Goal: Task Accomplishment & Management: Complete application form

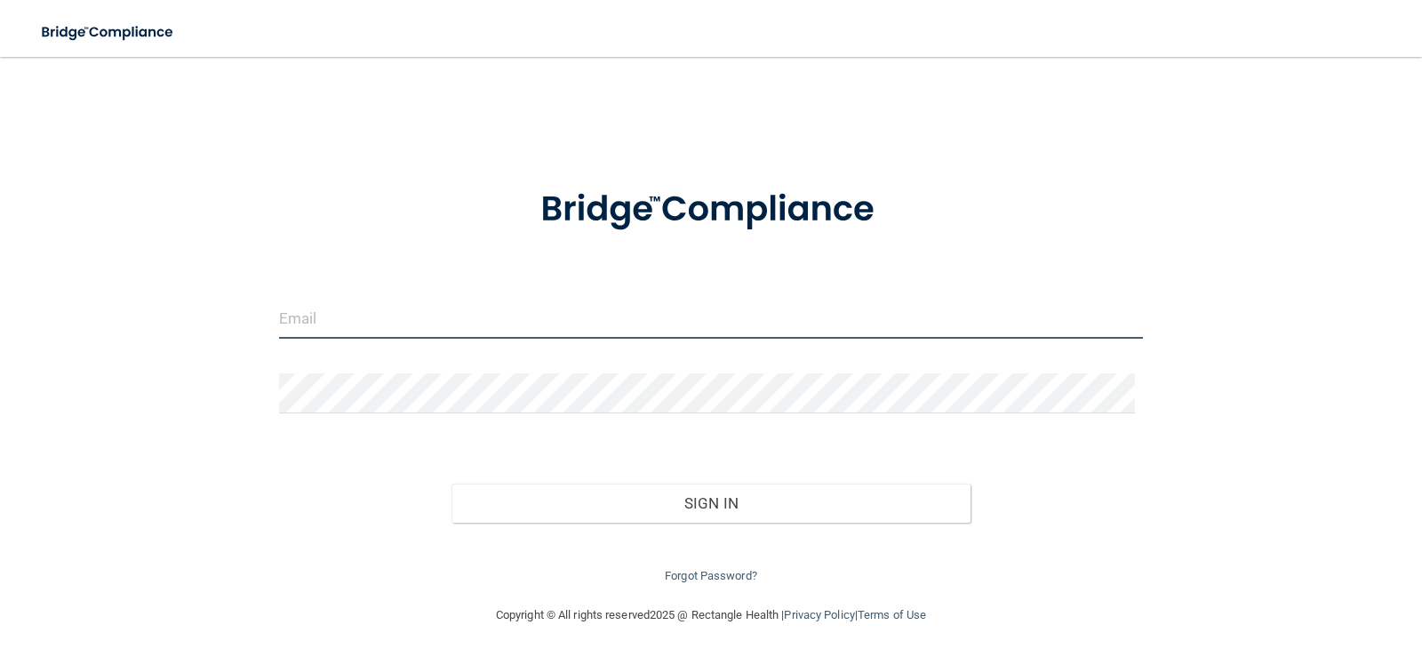
click at [676, 313] on input "email" at bounding box center [711, 319] width 865 height 40
type input "[EMAIL_ADDRESS][DOMAIN_NAME]"
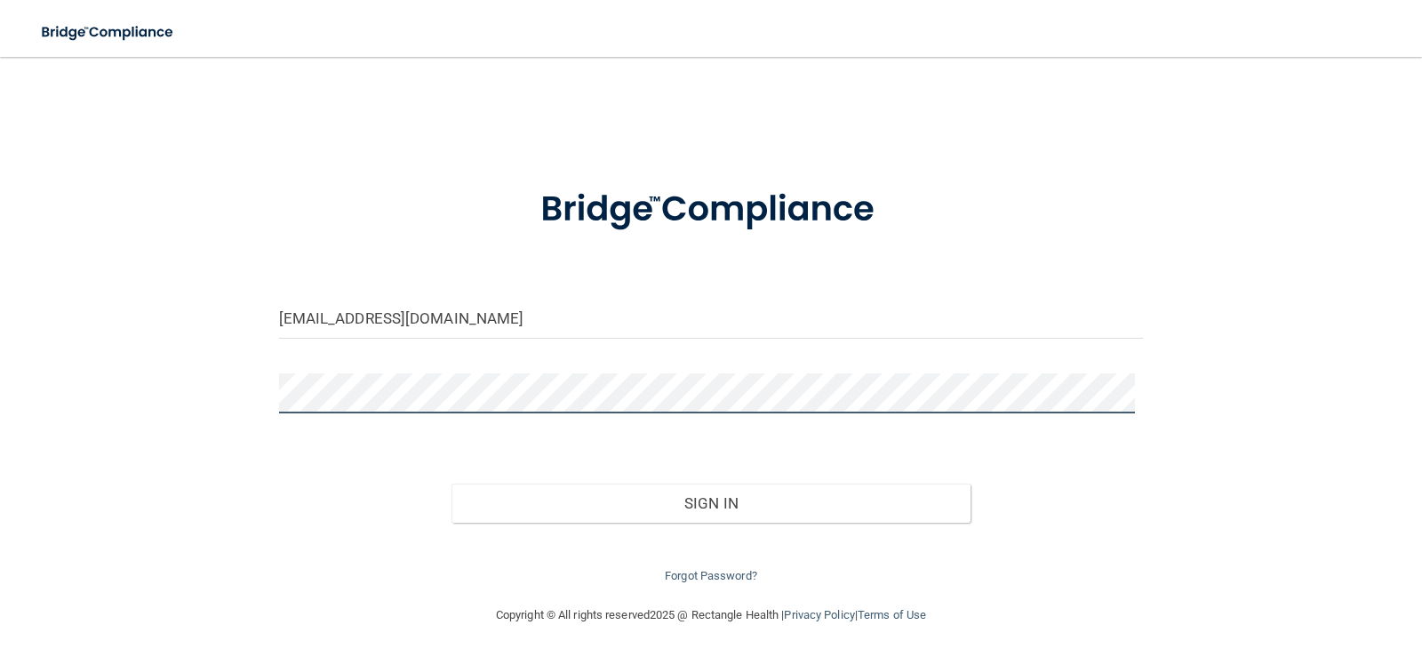
click at [451, 483] on button "Sign In" at bounding box center [710, 502] width 519 height 39
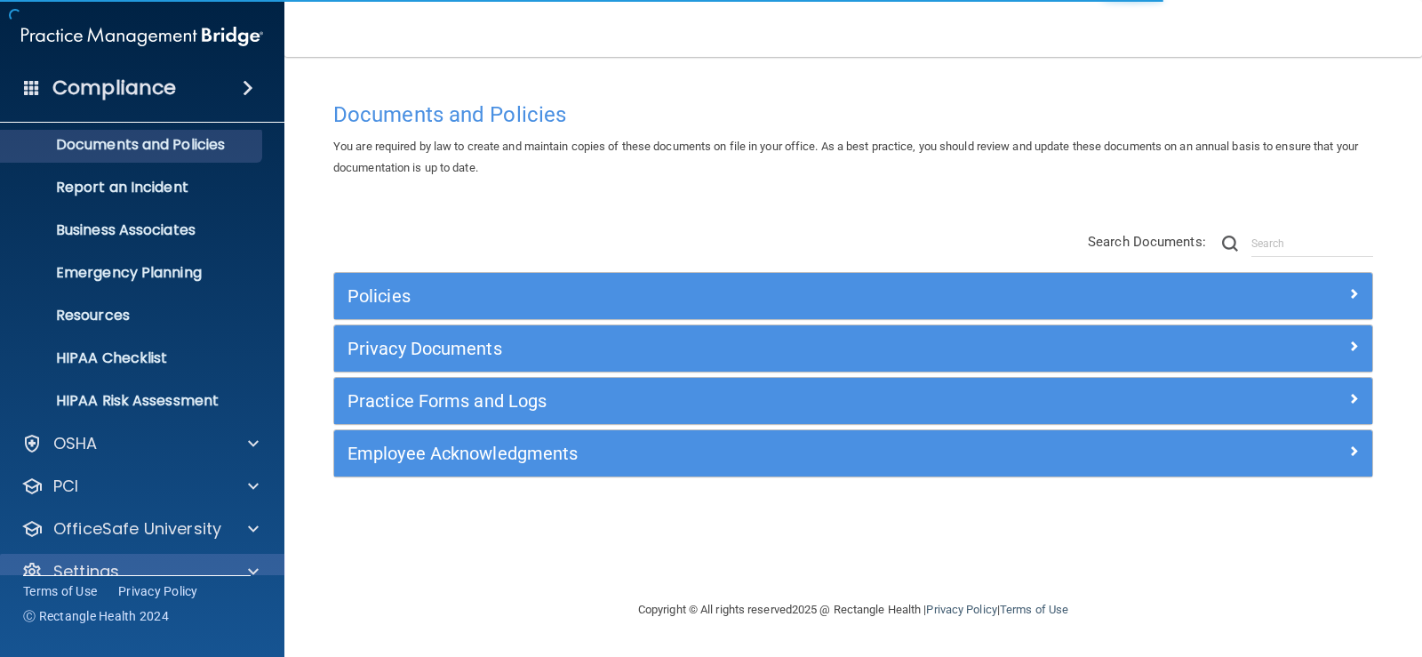
scroll to position [81, 0]
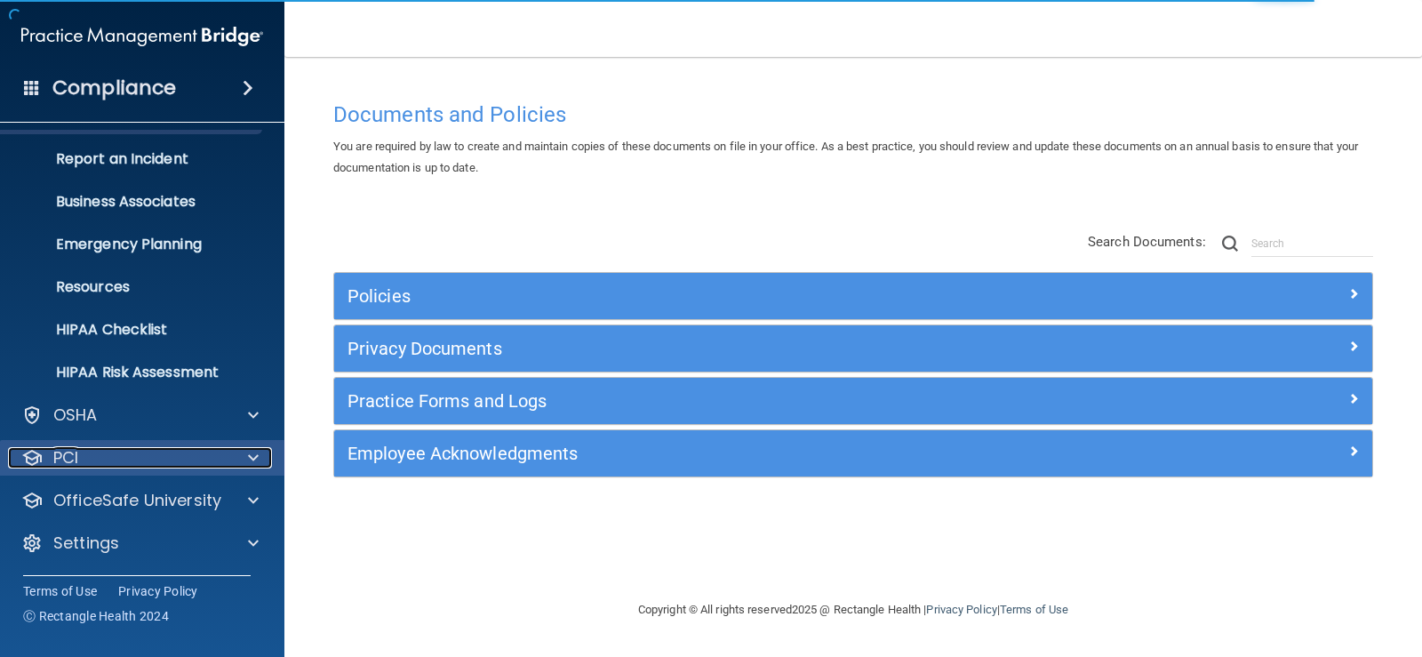
click at [152, 463] on div "PCI" at bounding box center [118, 457] width 220 height 21
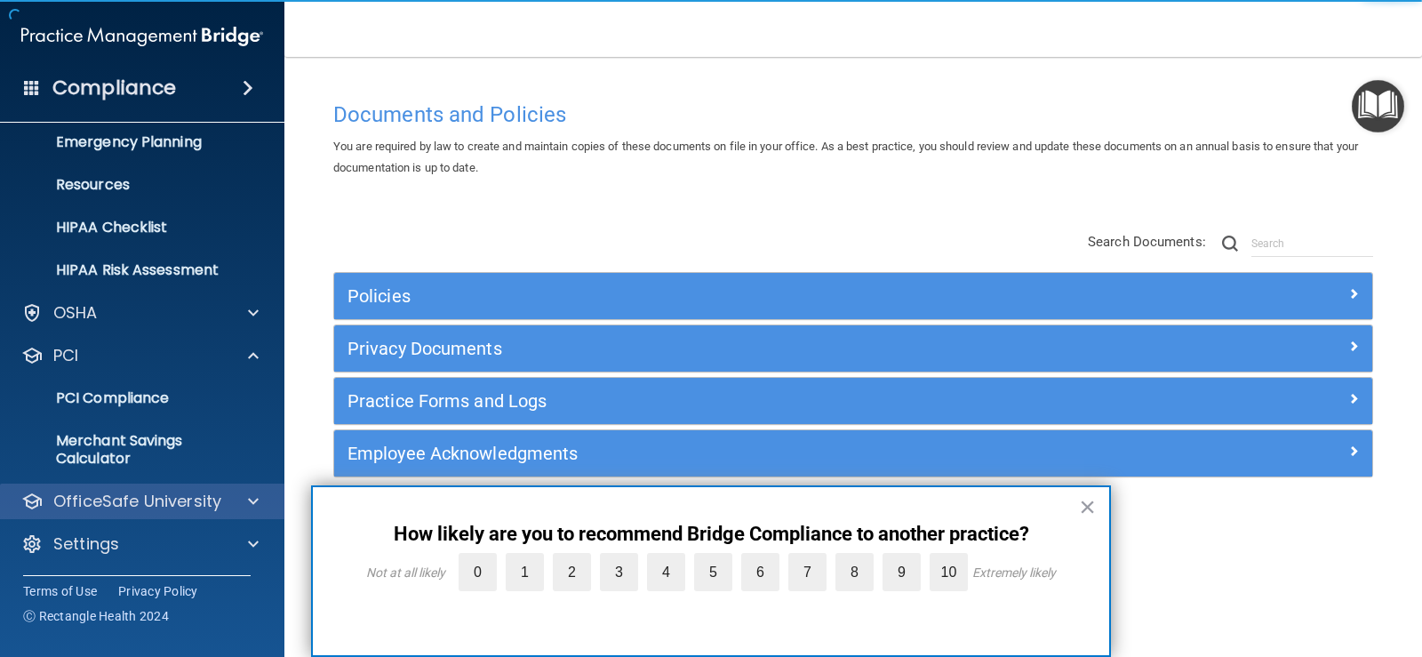
scroll to position [184, 0]
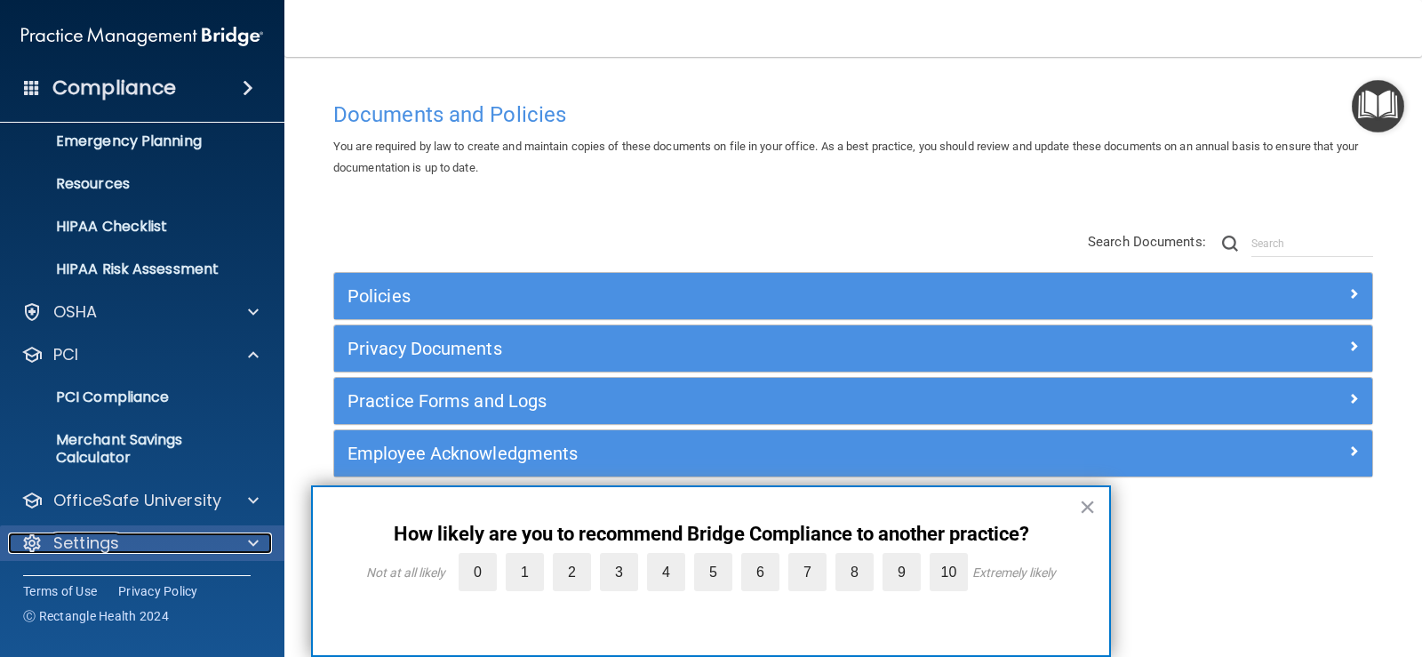
click at [134, 538] on div "Settings" at bounding box center [118, 542] width 220 height 21
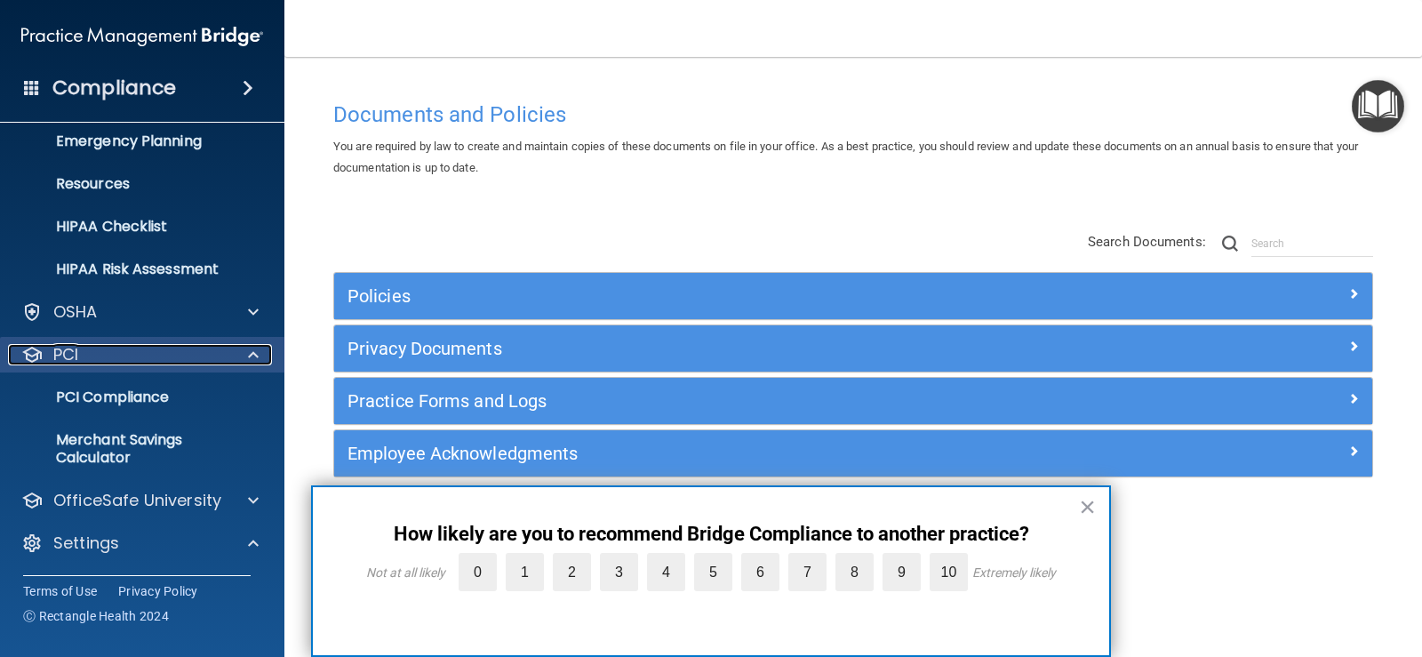
click at [203, 359] on div "PCI" at bounding box center [118, 354] width 220 height 21
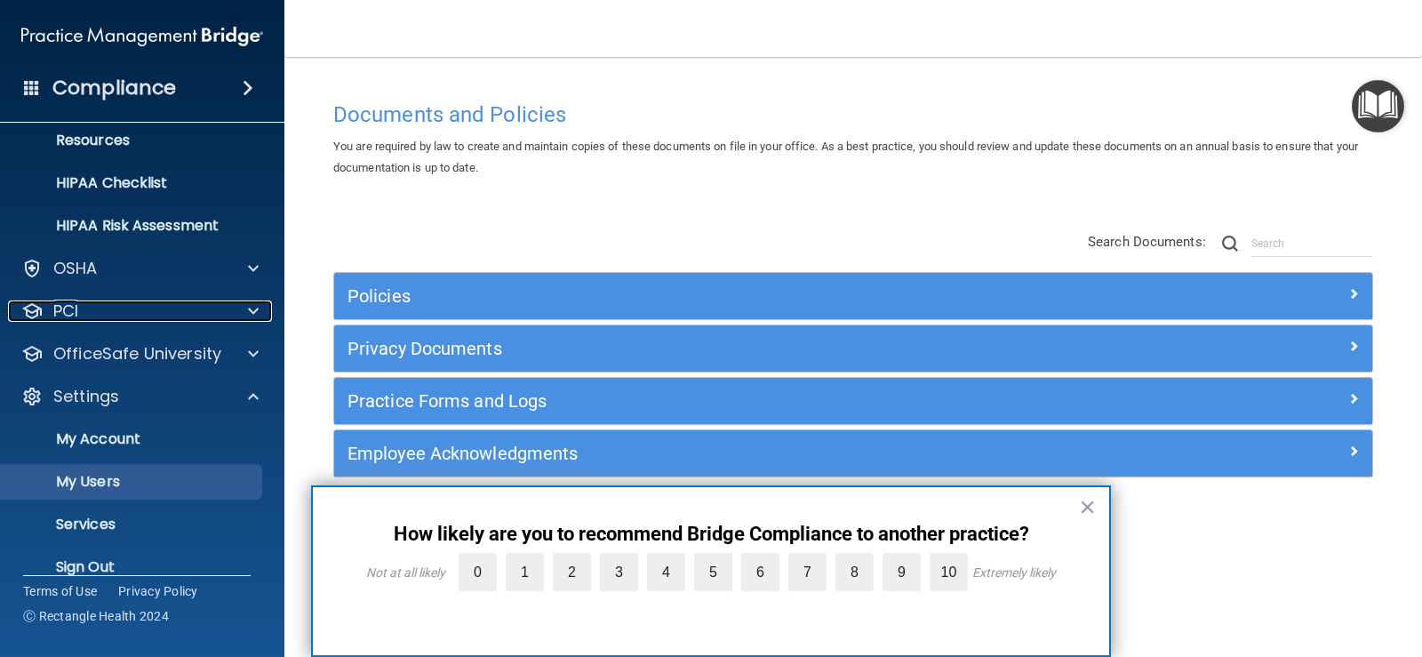
scroll to position [251, 0]
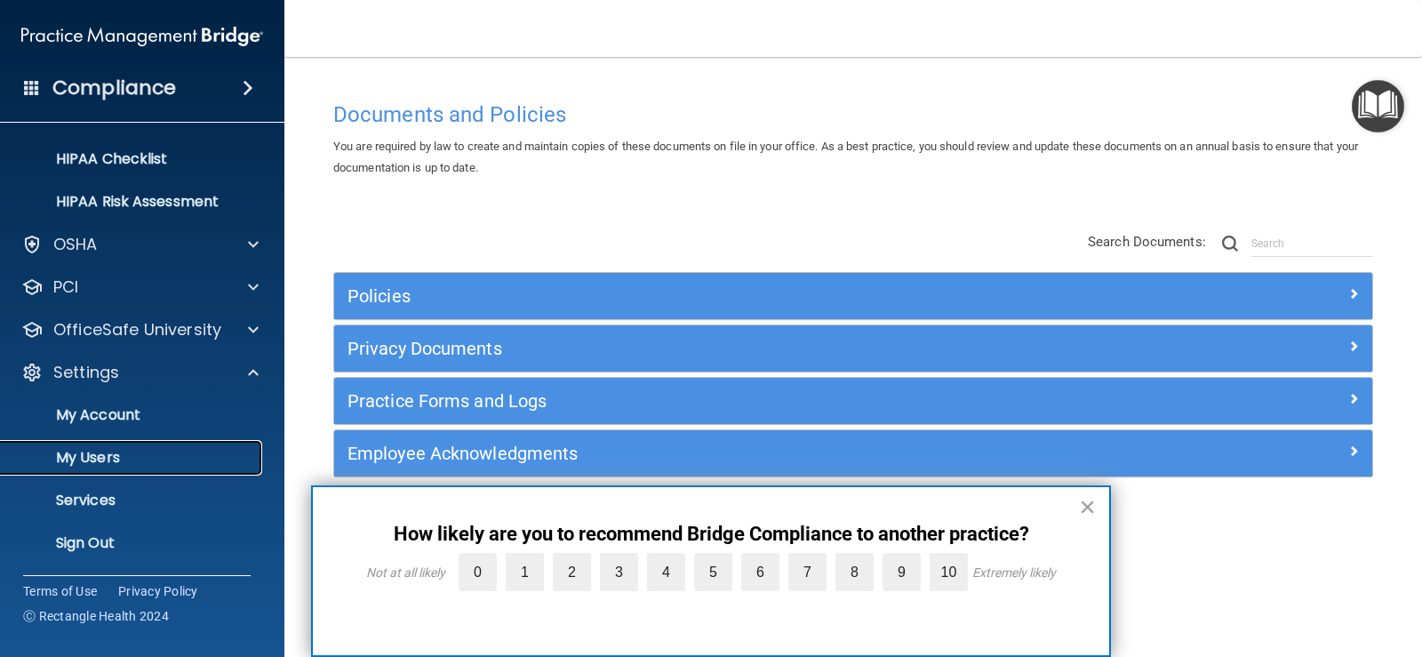
click at [115, 463] on p "My Users" at bounding box center [133, 458] width 243 height 18
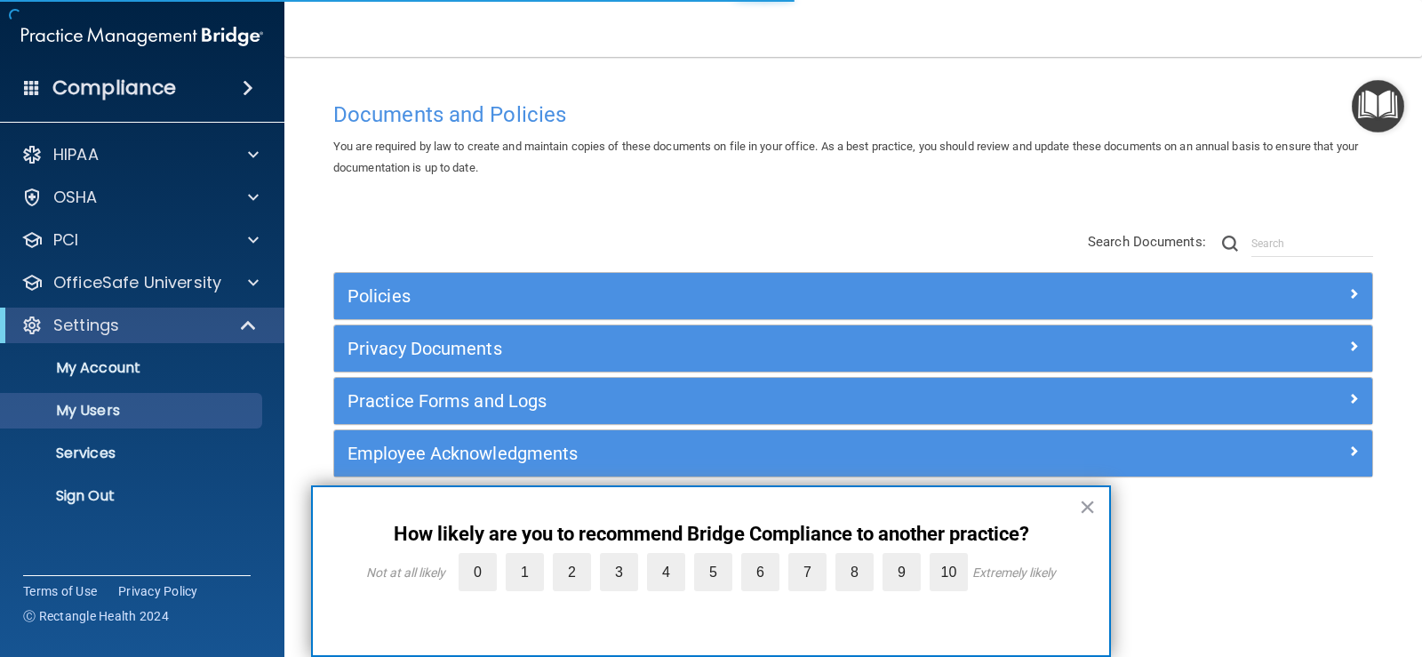
select select "20"
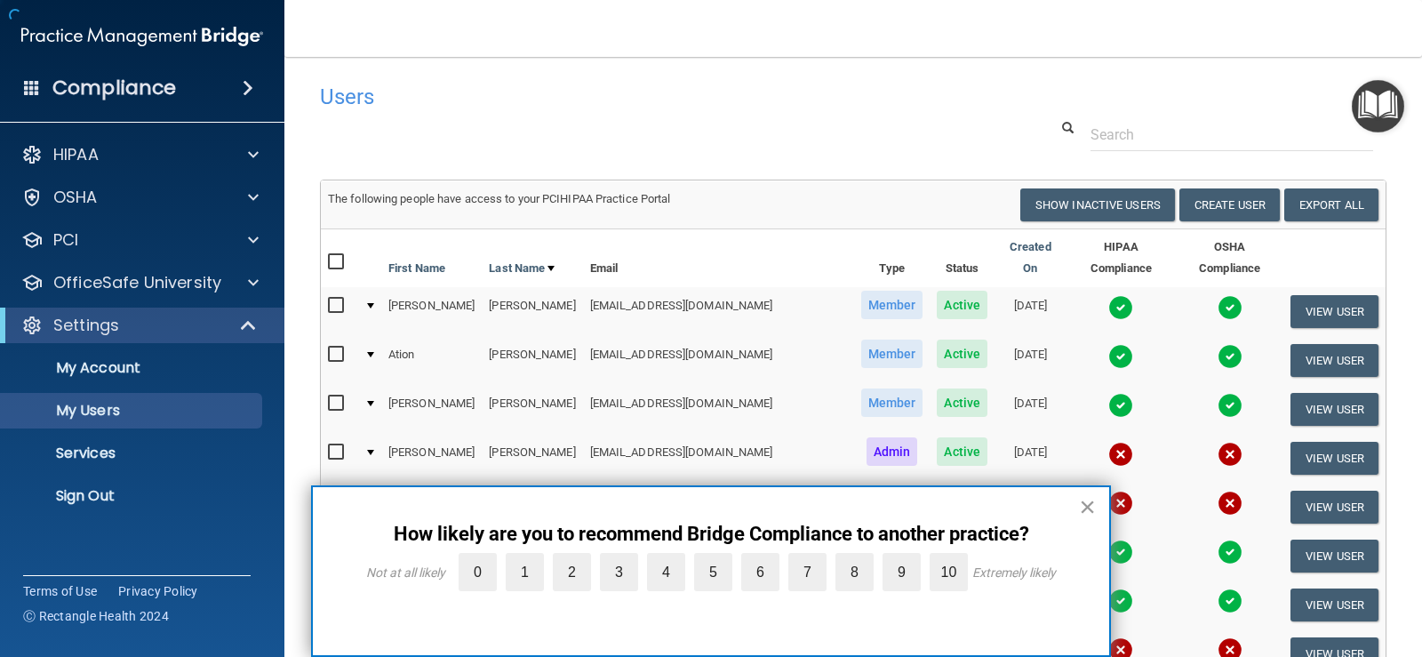
click at [1084, 503] on button "×" at bounding box center [1087, 506] width 17 height 28
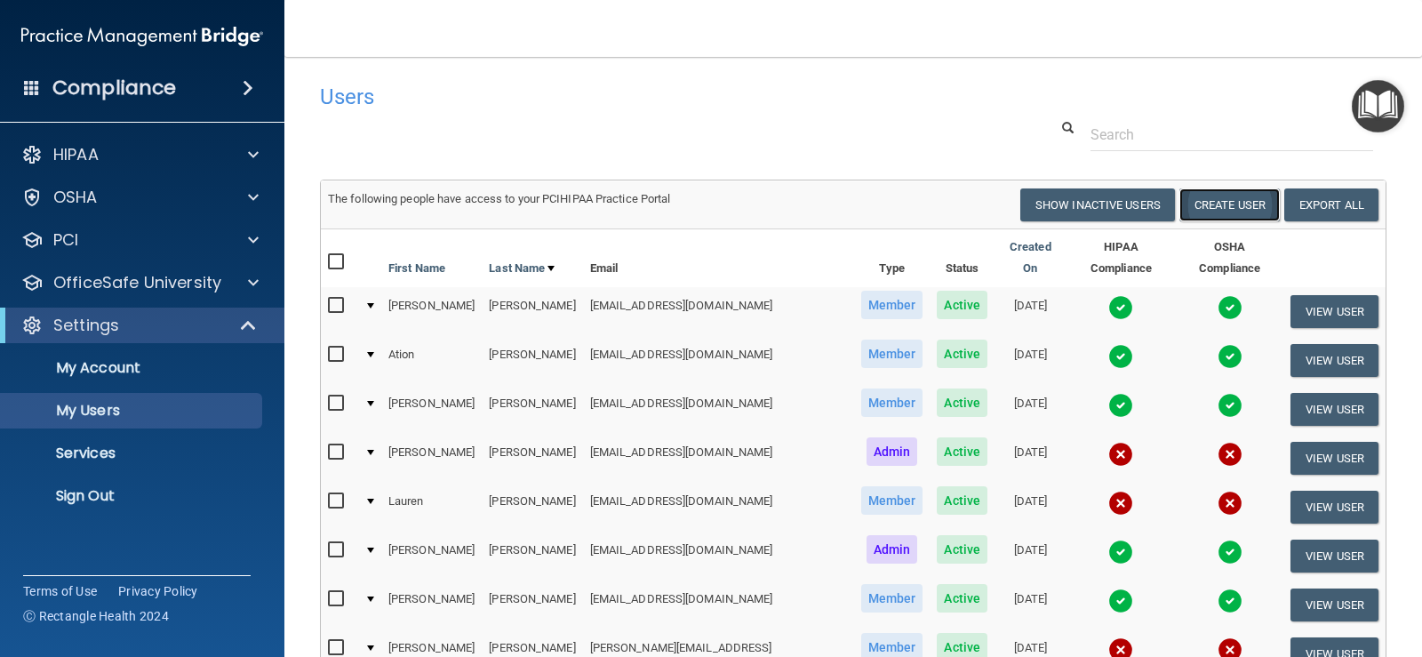
click at [1200, 201] on button "Create User" at bounding box center [1229, 204] width 100 height 33
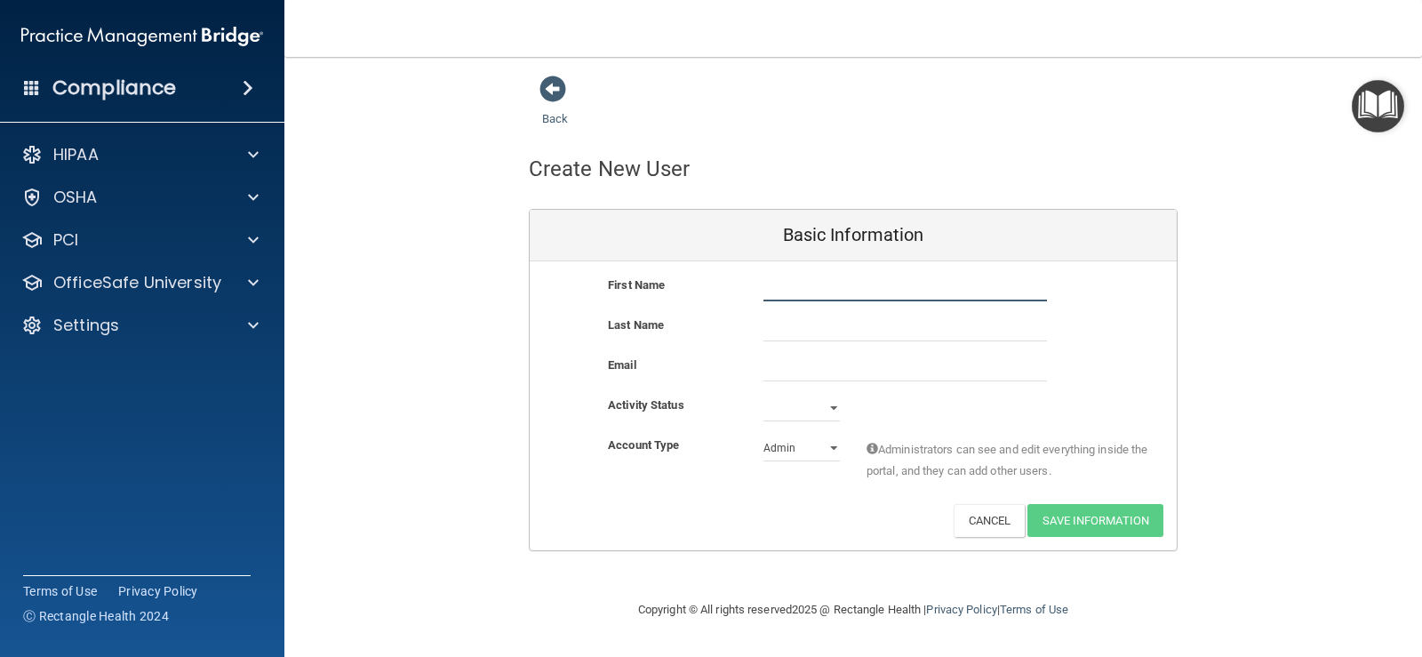
click at [802, 291] on input "text" at bounding box center [904, 288] width 283 height 27
type input "[PERSON_NAME]"
type input "De"
click at [833, 328] on input "De" at bounding box center [904, 328] width 283 height 27
click at [832, 328] on input "De" at bounding box center [904, 328] width 283 height 27
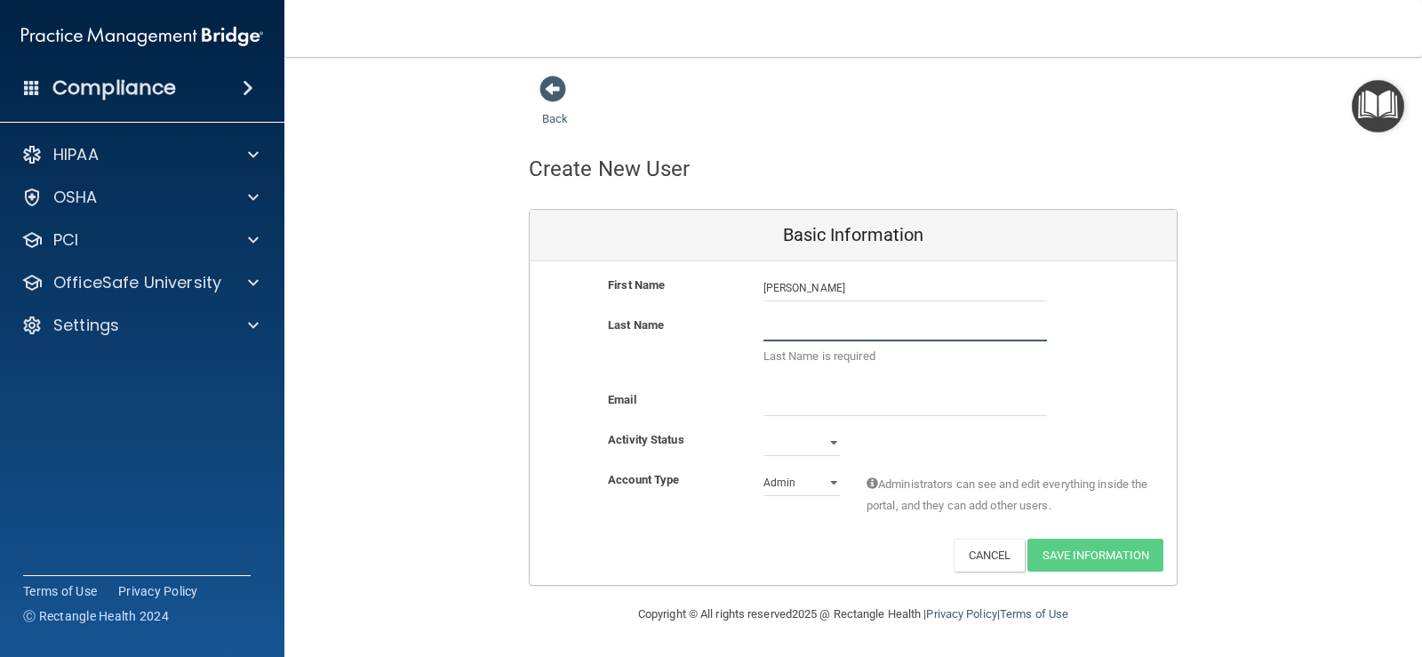
paste input "Dicritan"
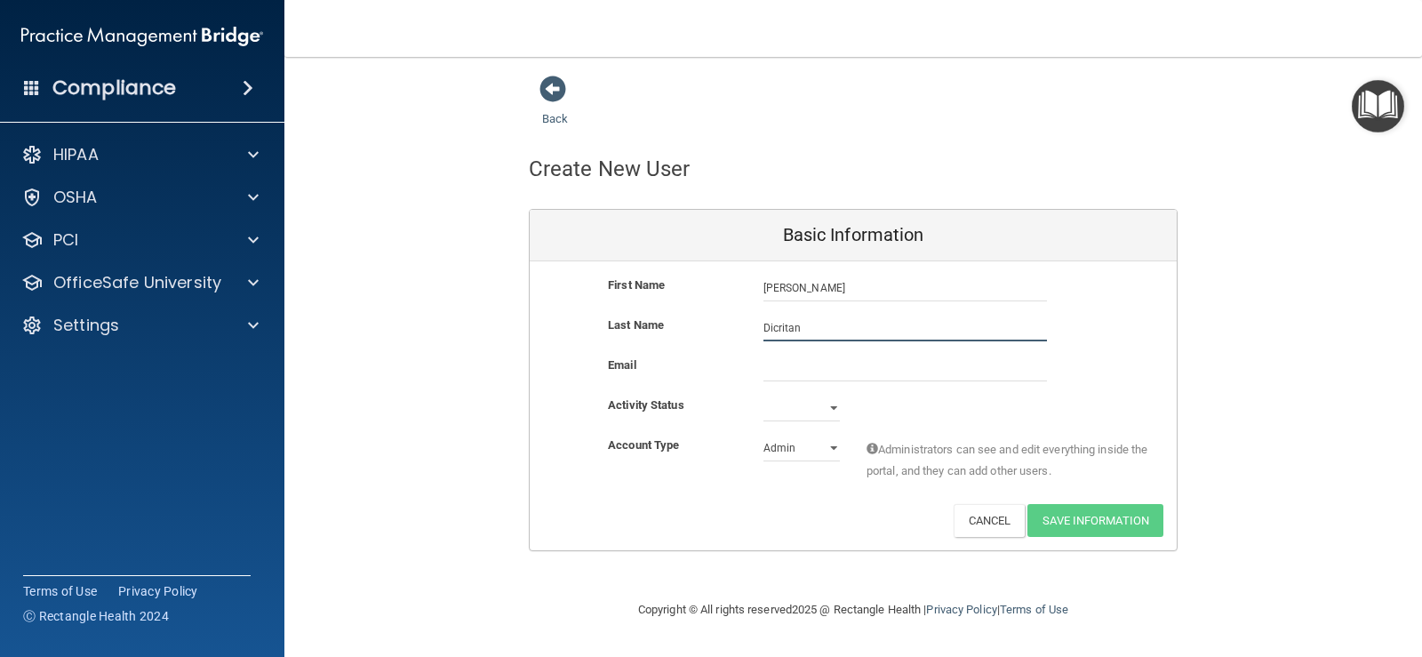
type input "Dicritan"
paste input "[EMAIL_ADDRESS][DOMAIN_NAME]"
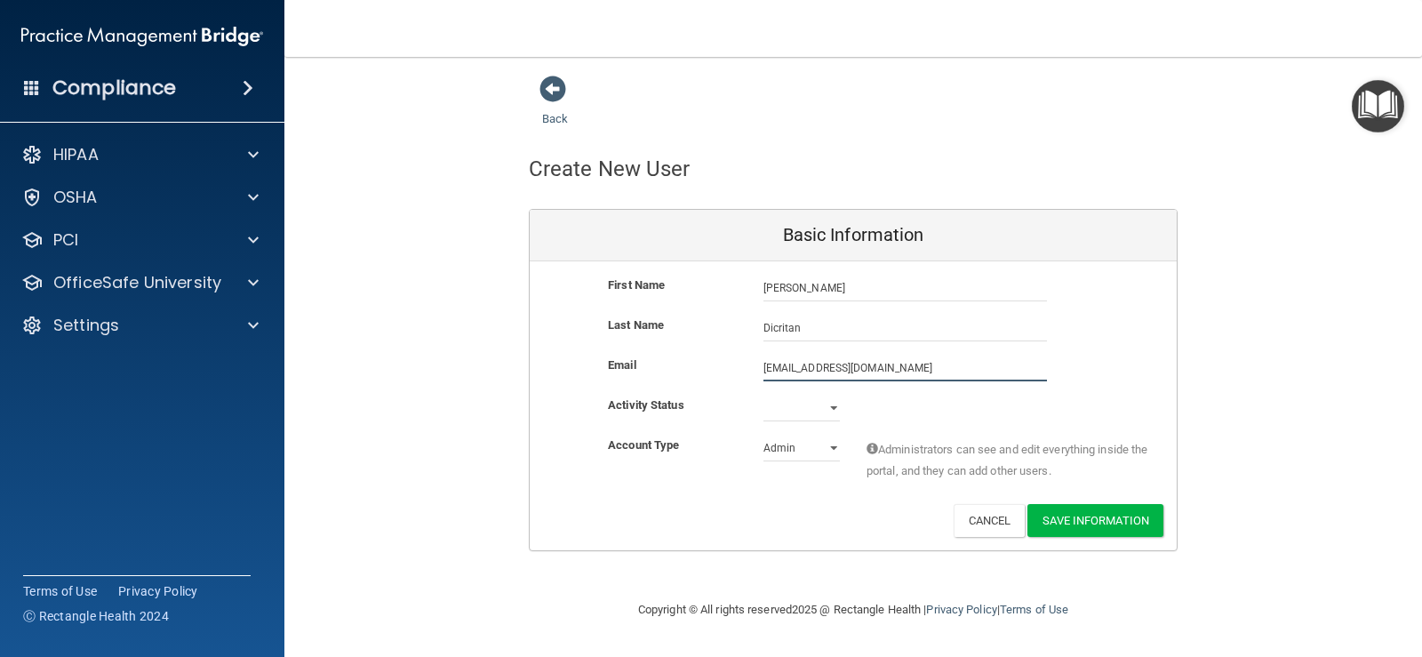
type input "[EMAIL_ADDRESS][DOMAIN_NAME]"
click at [798, 451] on select "Admin Member" at bounding box center [801, 448] width 76 height 27
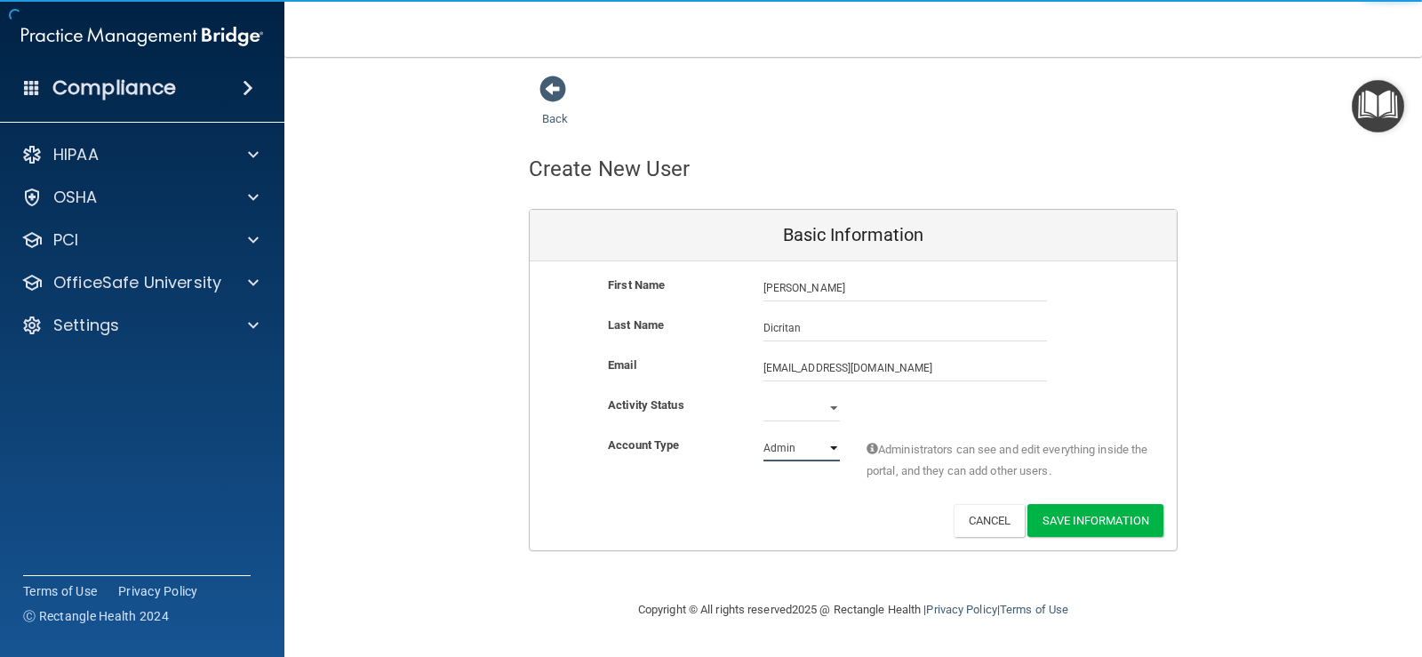
select select "practice_member"
click at [763, 435] on select "Admin Member" at bounding box center [801, 448] width 76 height 27
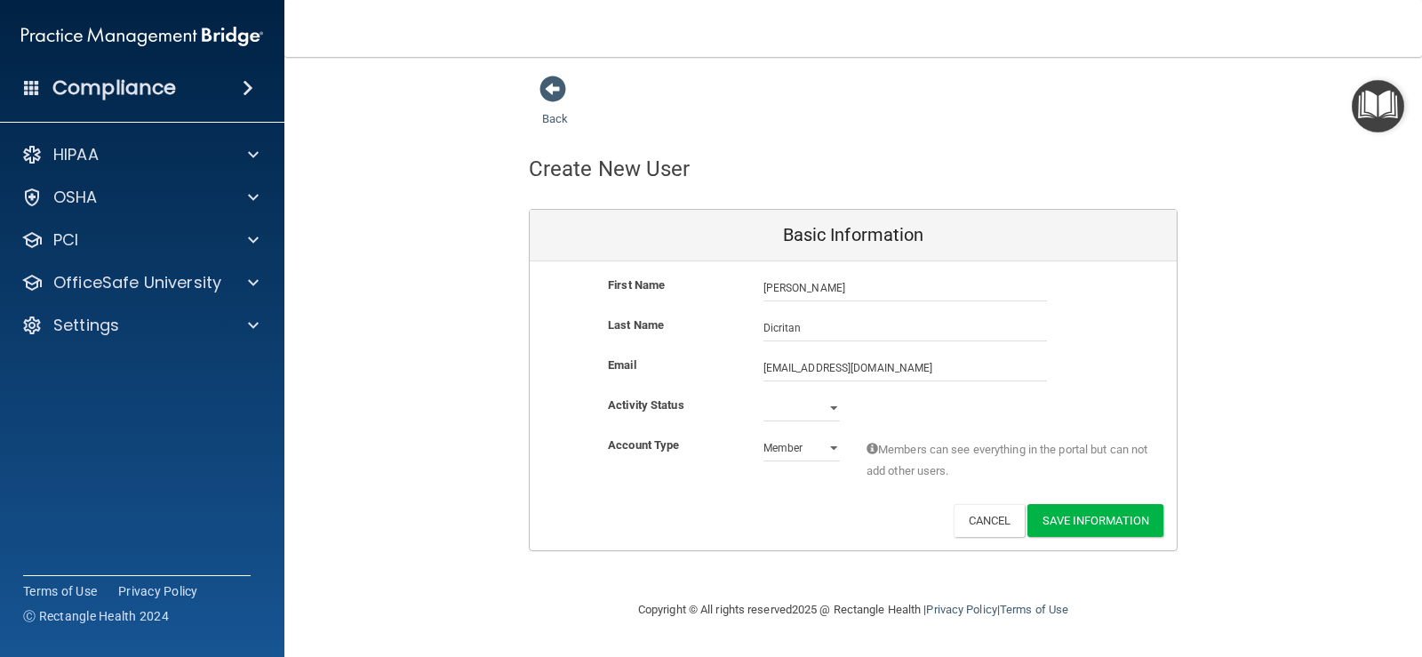
drag, startPoint x: 795, startPoint y: 393, endPoint x: 798, endPoint y: 415, distance: 22.4
click at [796, 395] on div "First Name Sahari Dicritan [PERSON_NAME] Last Name Dicritan Email [EMAIL_ADDRES…" at bounding box center [853, 405] width 647 height 289
click at [798, 415] on select "Active Inactive" at bounding box center [801, 408] width 76 height 27
select select "active"
click at [763, 395] on select "Active Inactive" at bounding box center [801, 408] width 76 height 27
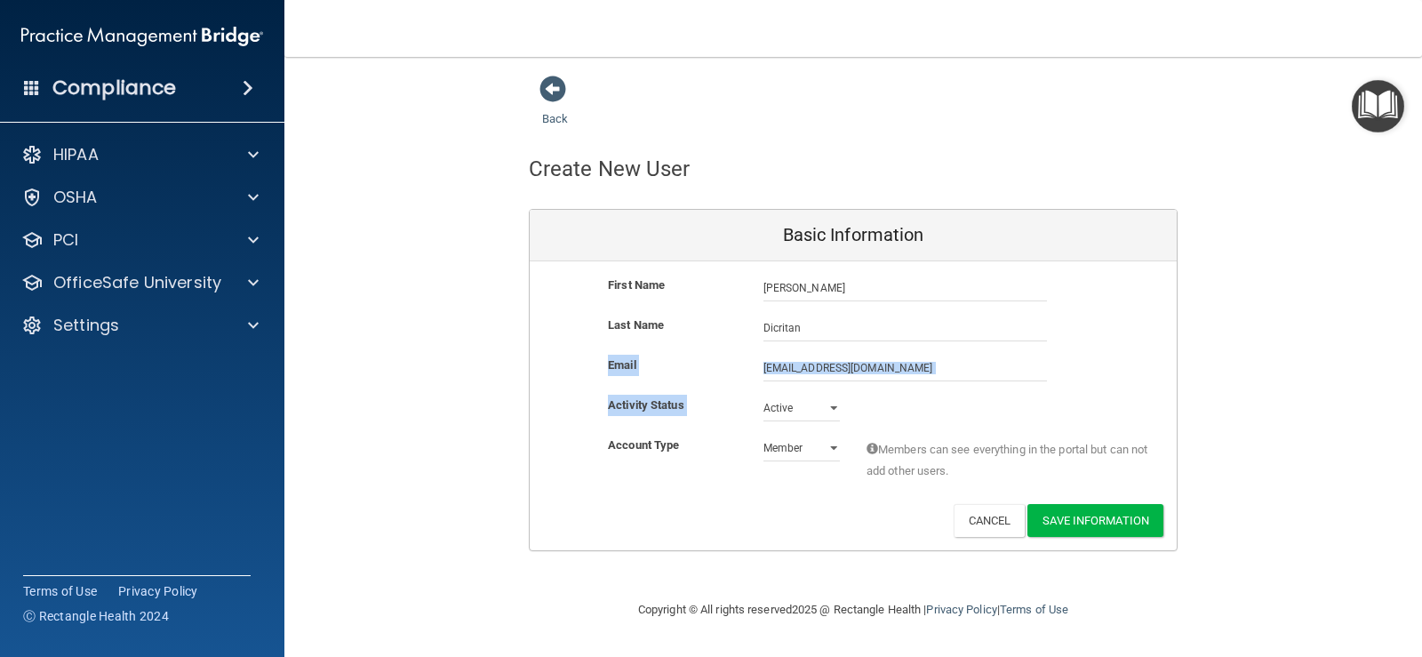
click at [895, 416] on div "Activity Status Active Active Inactive" at bounding box center [853, 408] width 647 height 27
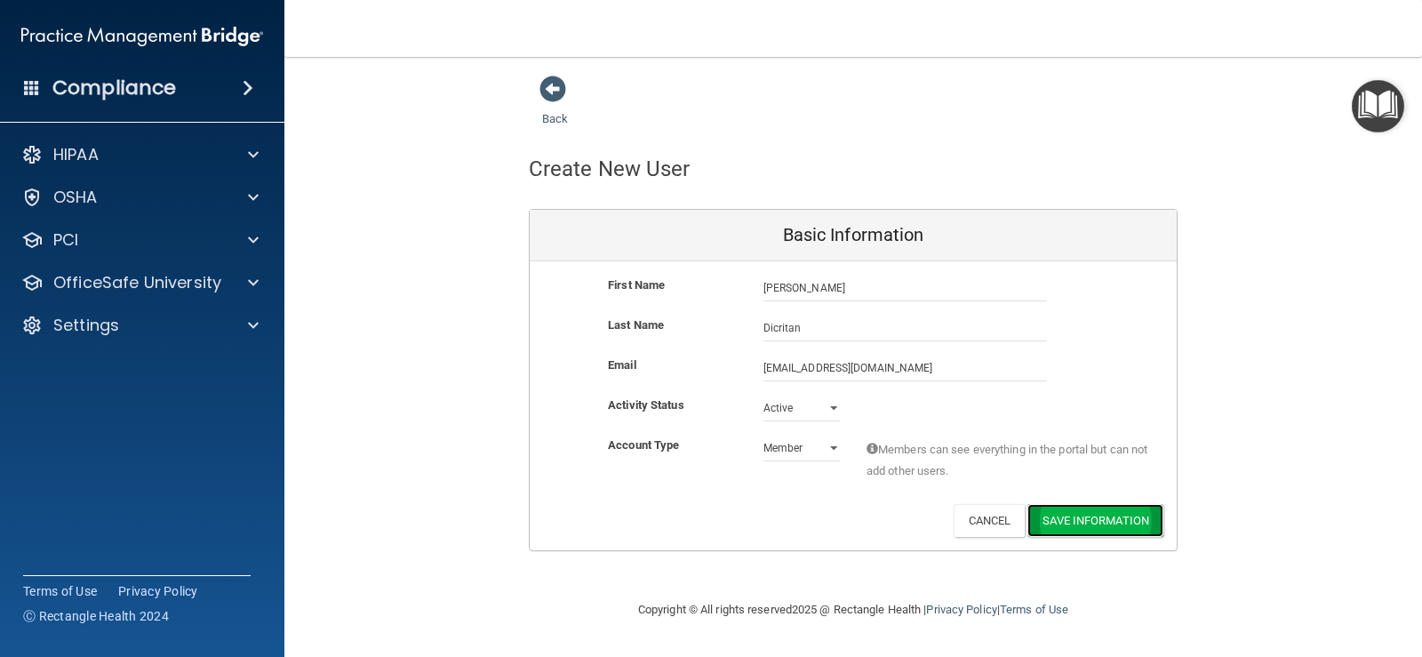
click at [1089, 523] on button "Save Information" at bounding box center [1095, 520] width 136 height 33
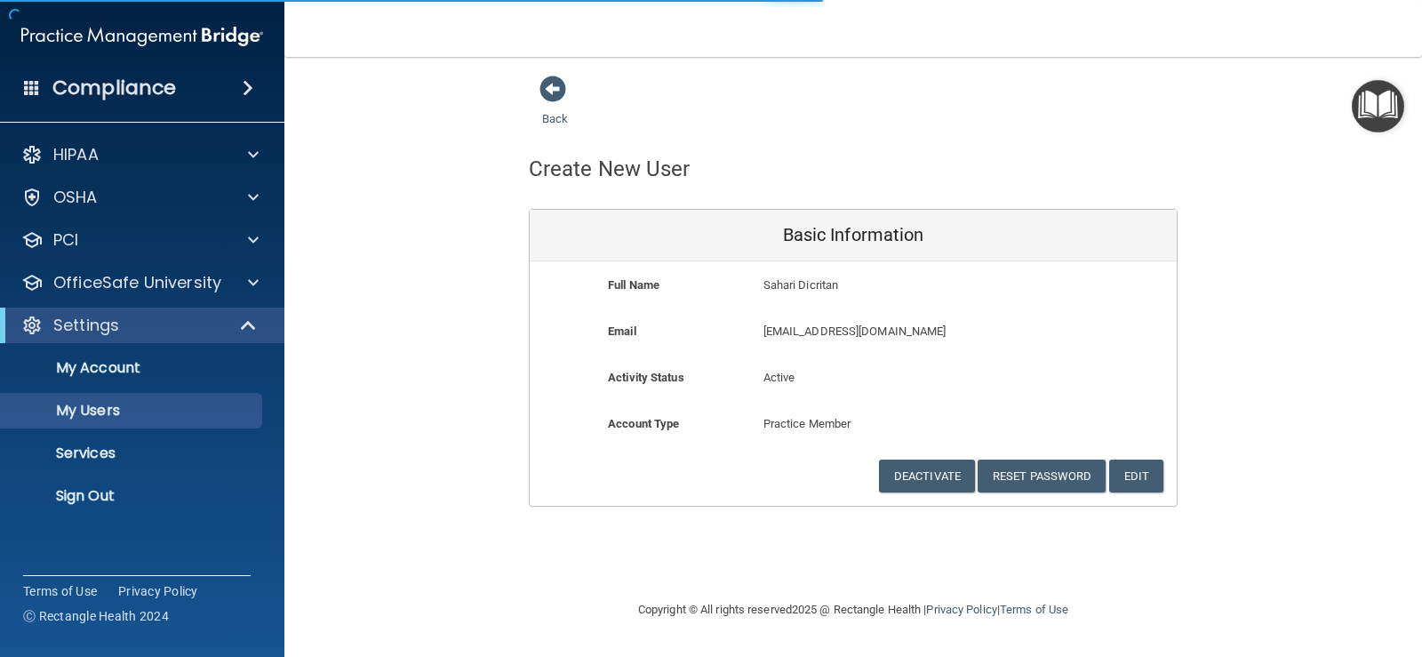
select select "20"
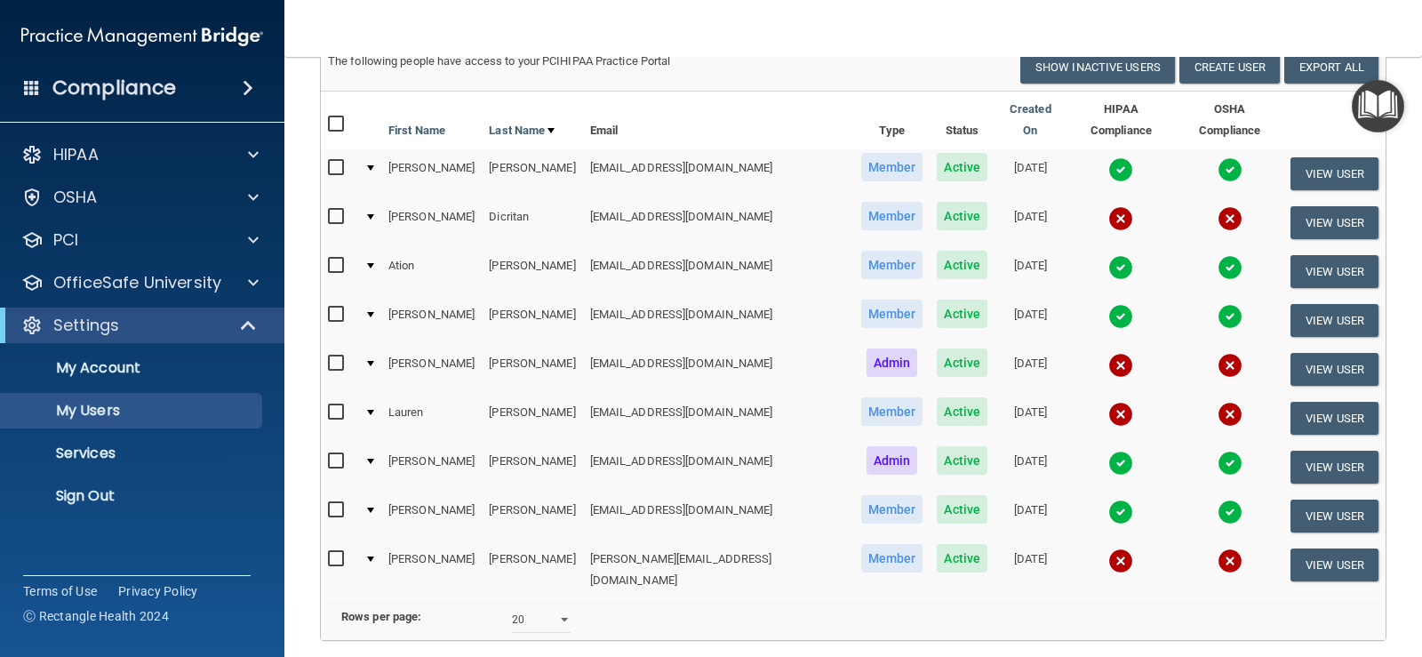
scroll to position [167, 0]
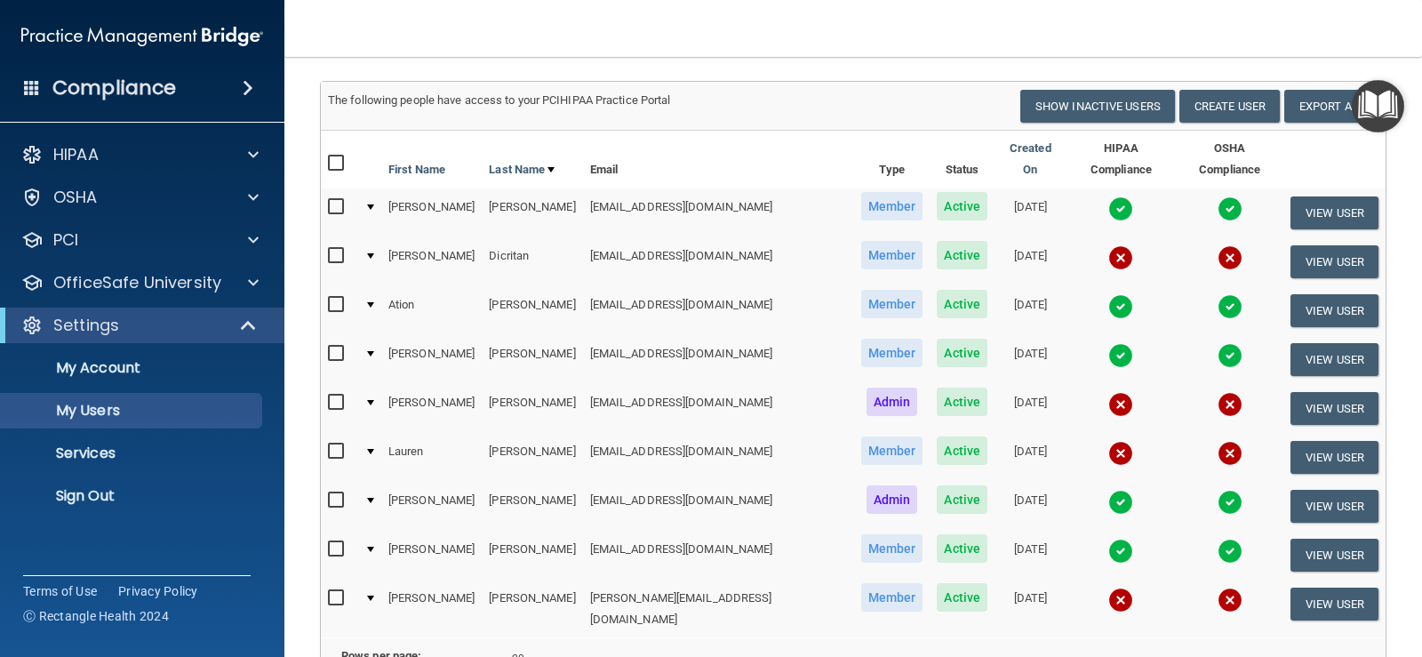
click at [336, 249] on input "checkbox" at bounding box center [338, 256] width 20 height 14
checkbox input "true"
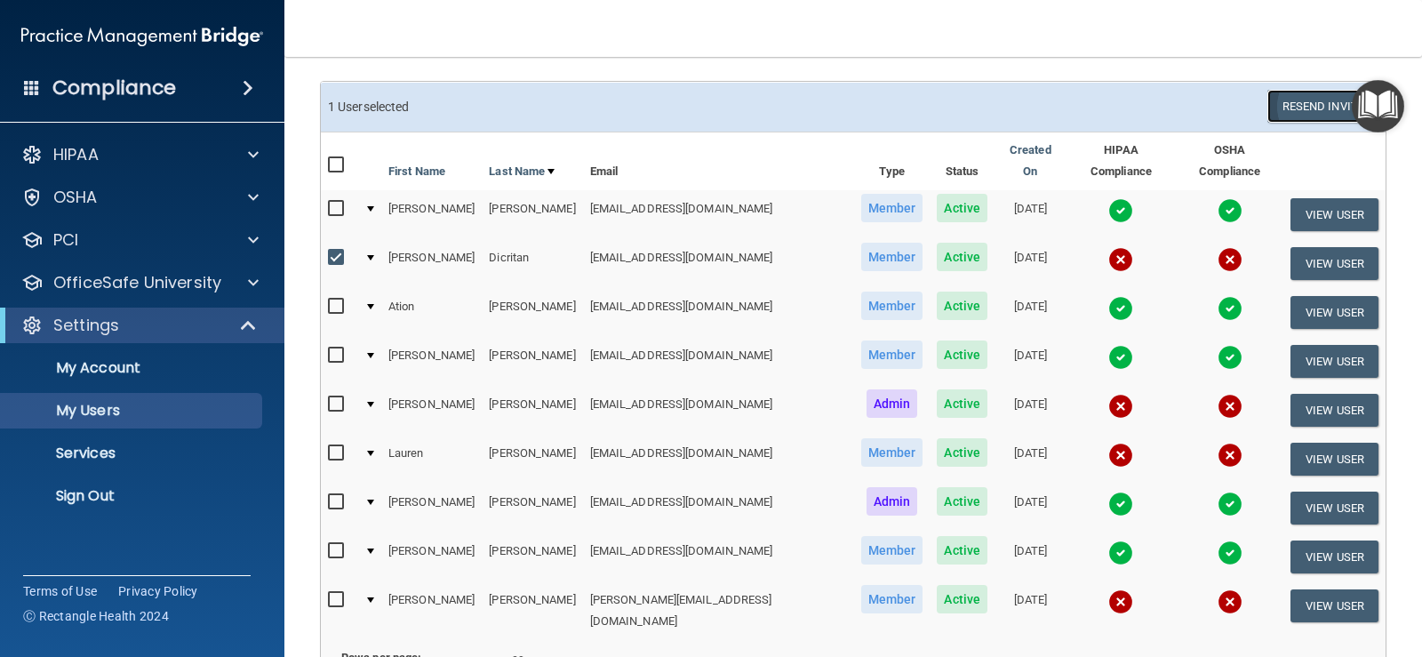
click at [1313, 107] on button "Resend Invite" at bounding box center [1322, 106] width 111 height 33
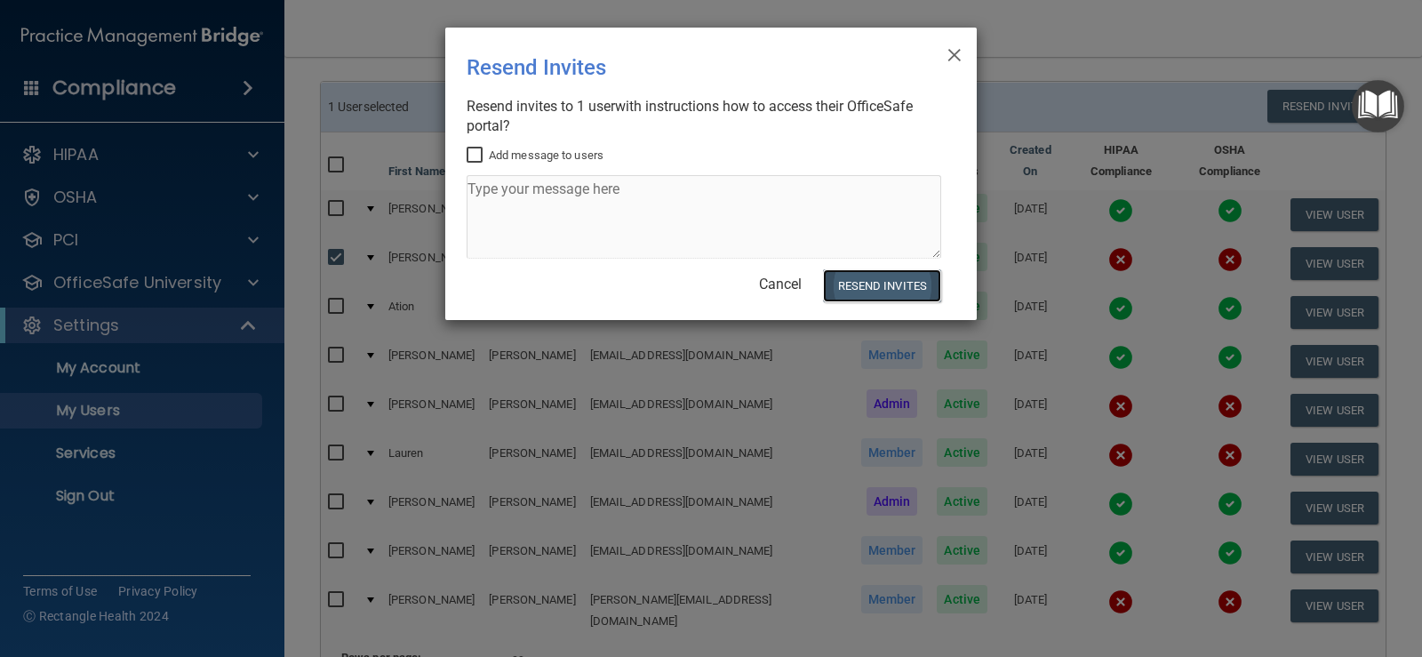
click at [890, 274] on button "Resend Invites" at bounding box center [882, 285] width 118 height 33
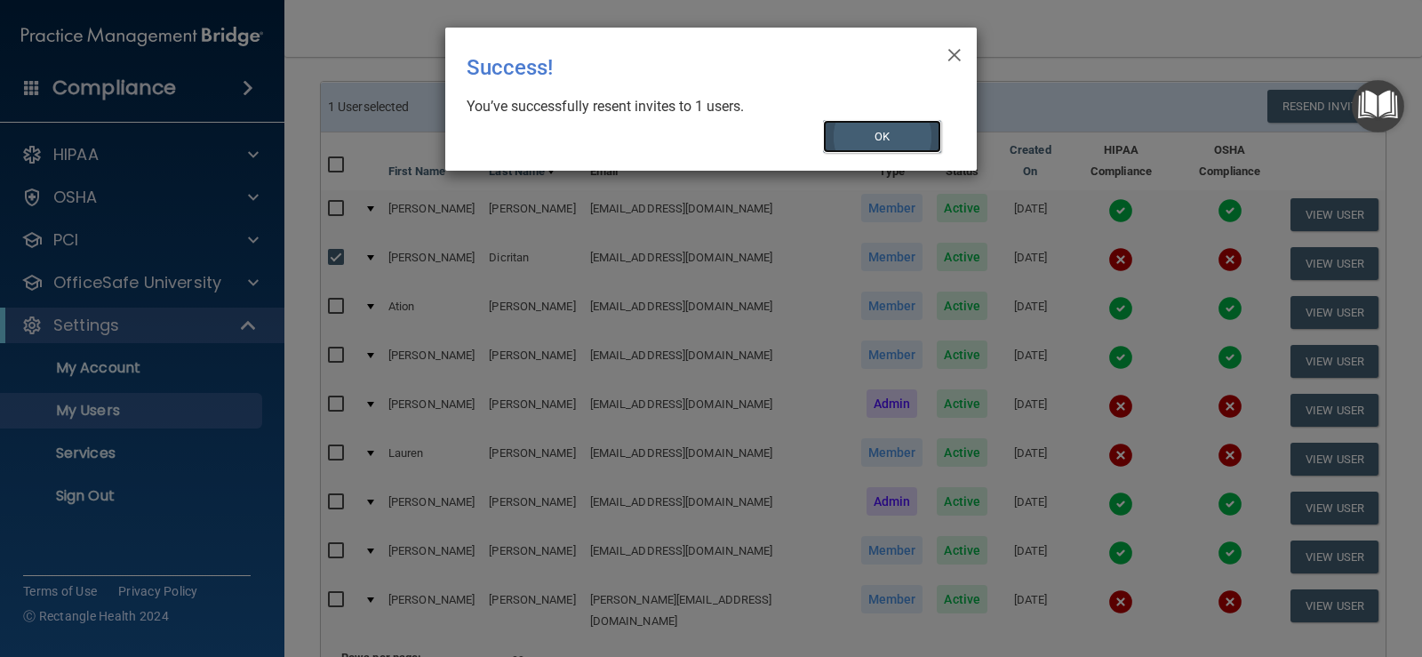
click at [870, 123] on button "OK" at bounding box center [882, 136] width 119 height 33
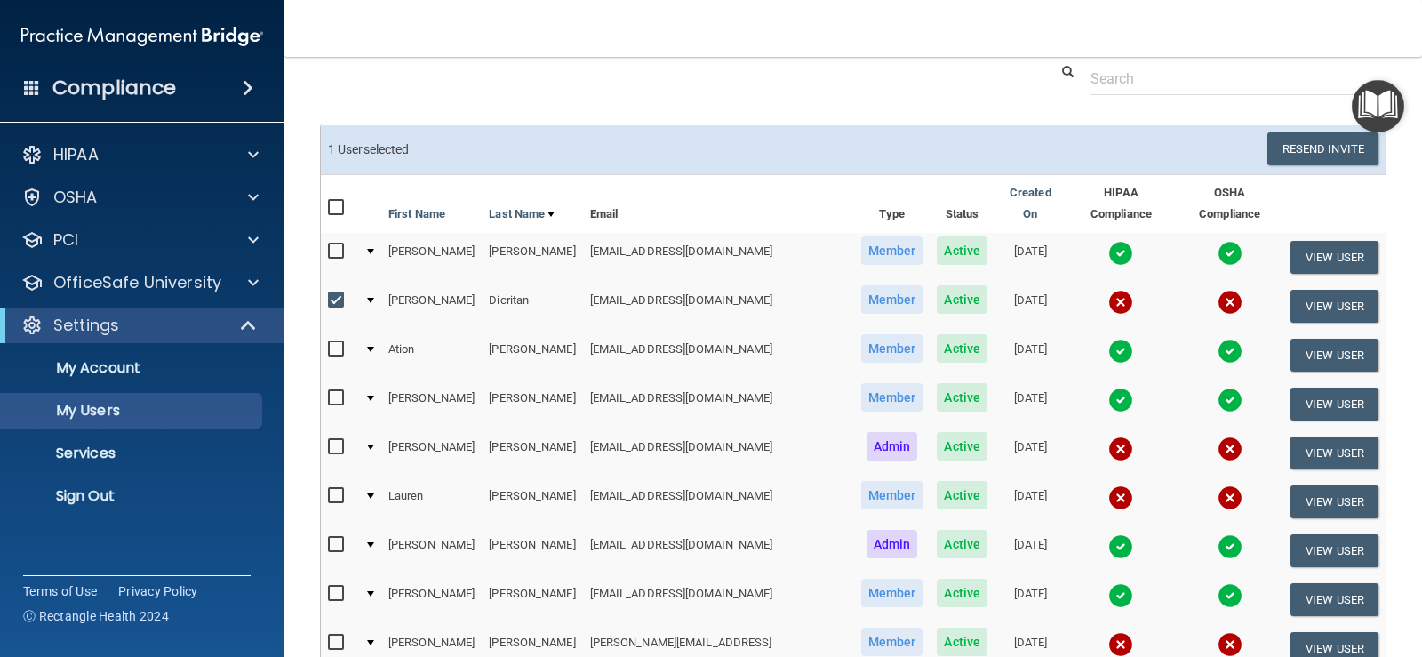
scroll to position [347, 0]
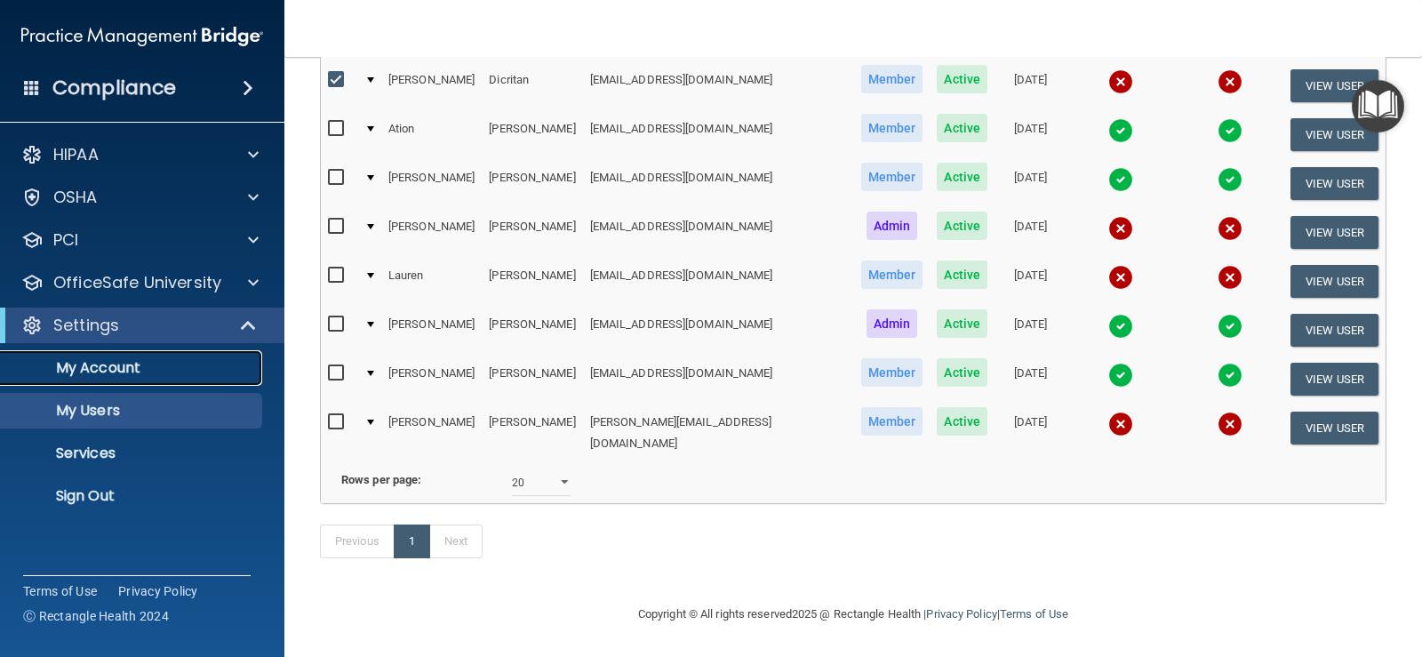
click at [141, 360] on p "My Account" at bounding box center [133, 368] width 243 height 18
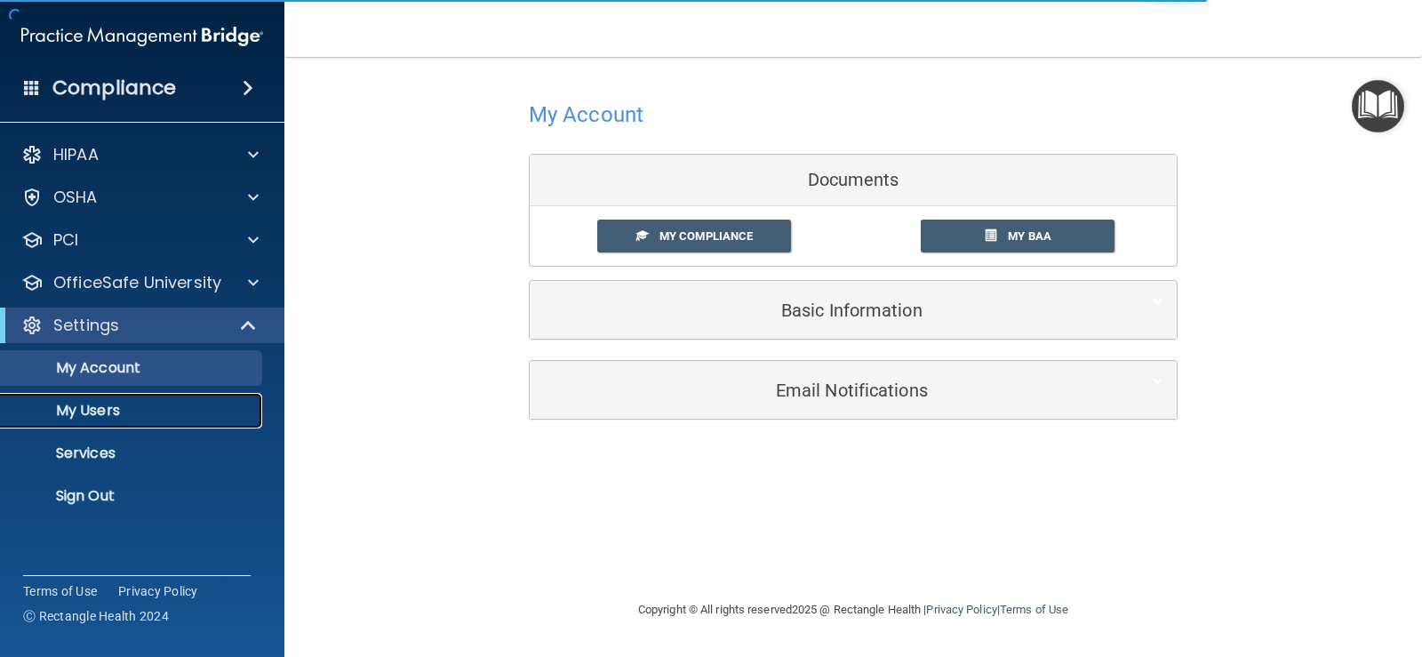
click at [83, 403] on p "My Users" at bounding box center [133, 411] width 243 height 18
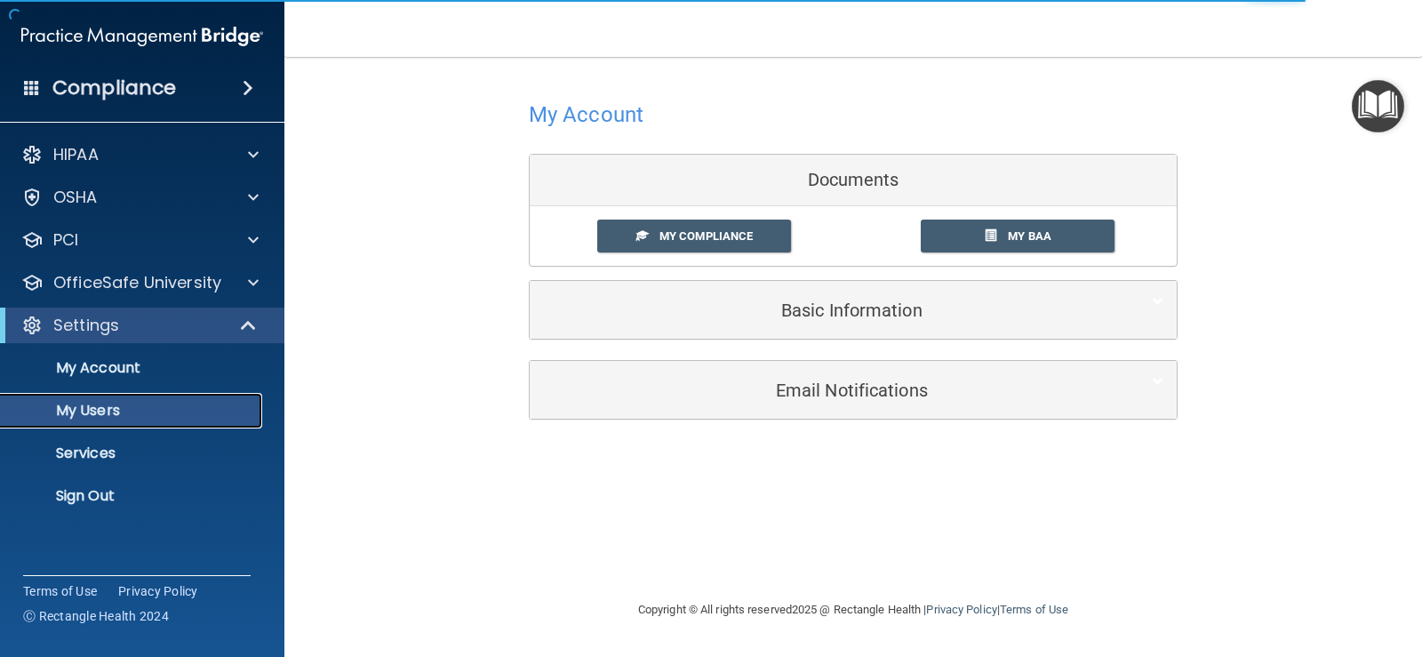
select select "20"
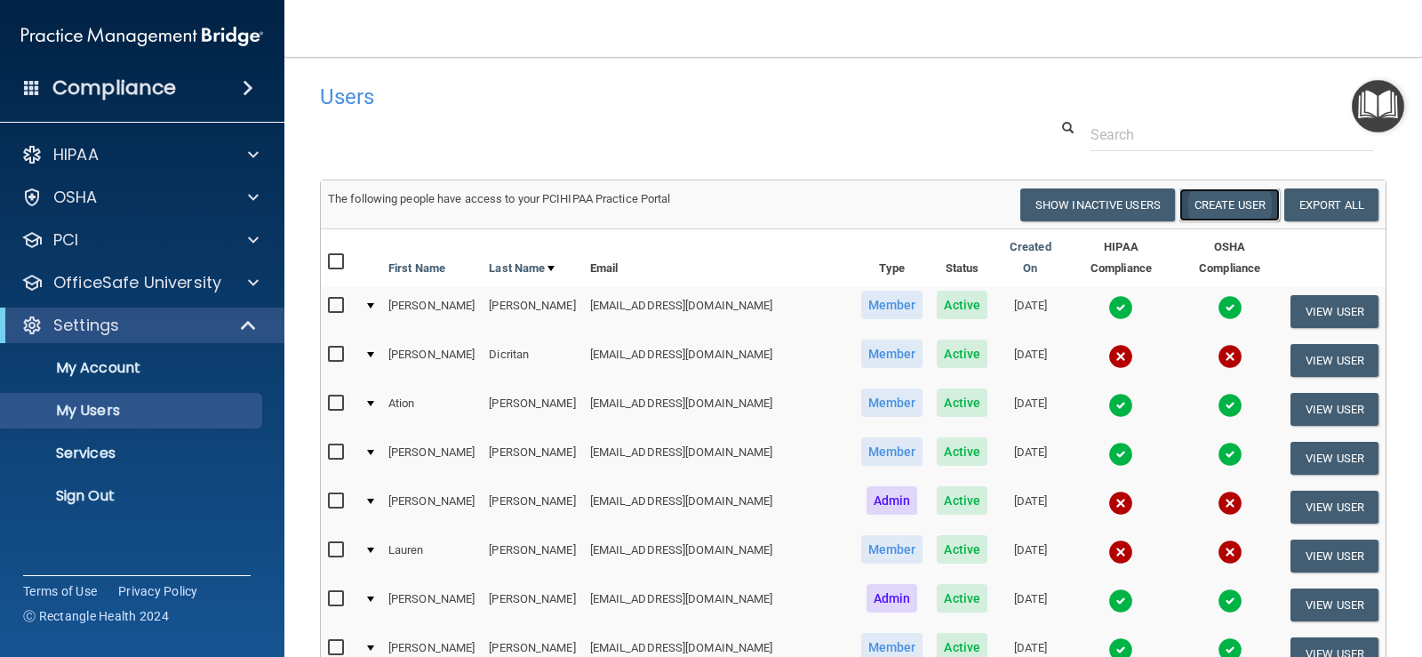
click at [1196, 208] on button "Create User" at bounding box center [1229, 204] width 100 height 33
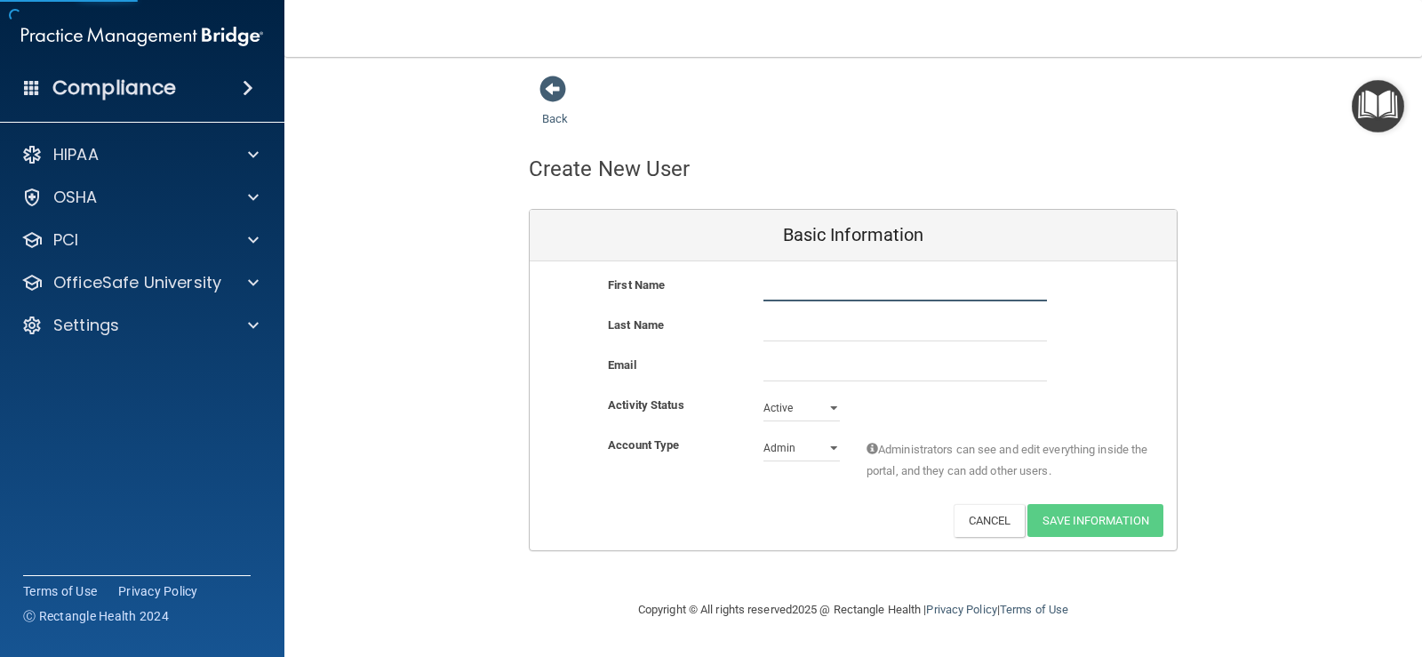
click at [806, 284] on input "text" at bounding box center [904, 288] width 283 height 27
type input "[PERSON_NAME]"
type input "Li"
paste input "[PERSON_NAME][EMAIL_ADDRESS]"
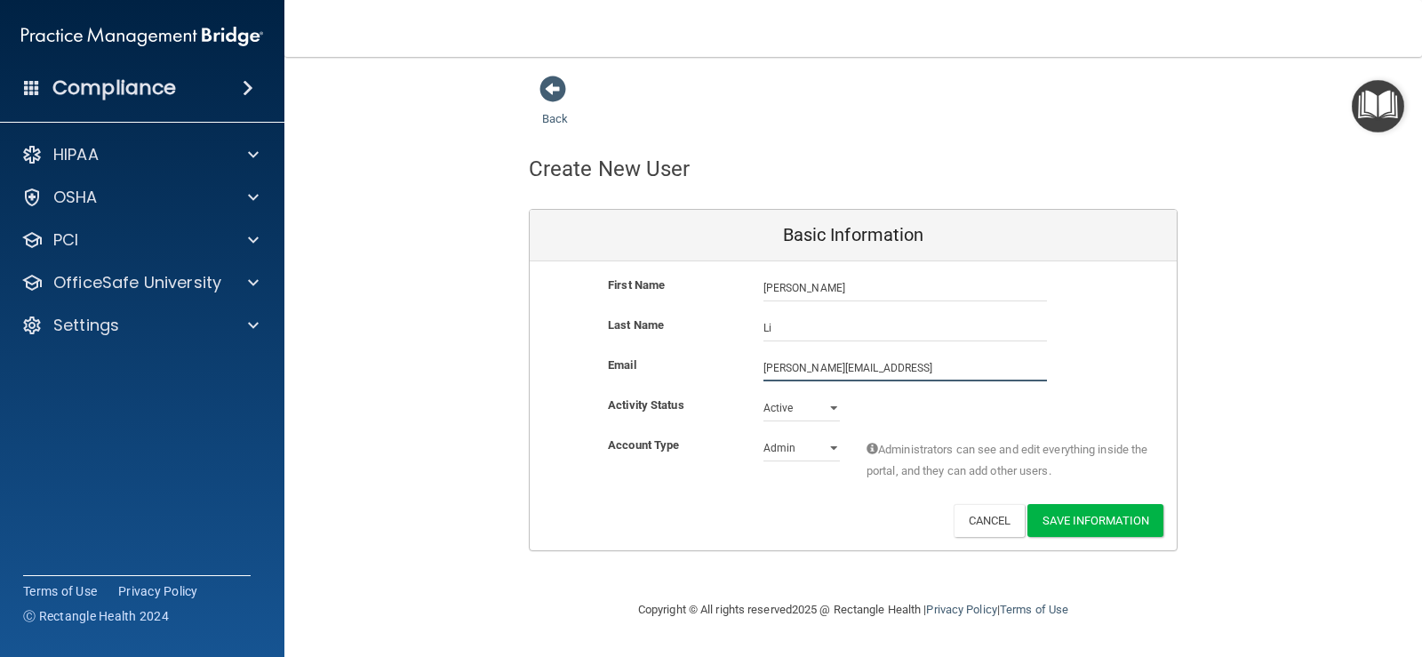
type input "[PERSON_NAME][EMAIL_ADDRESS]"
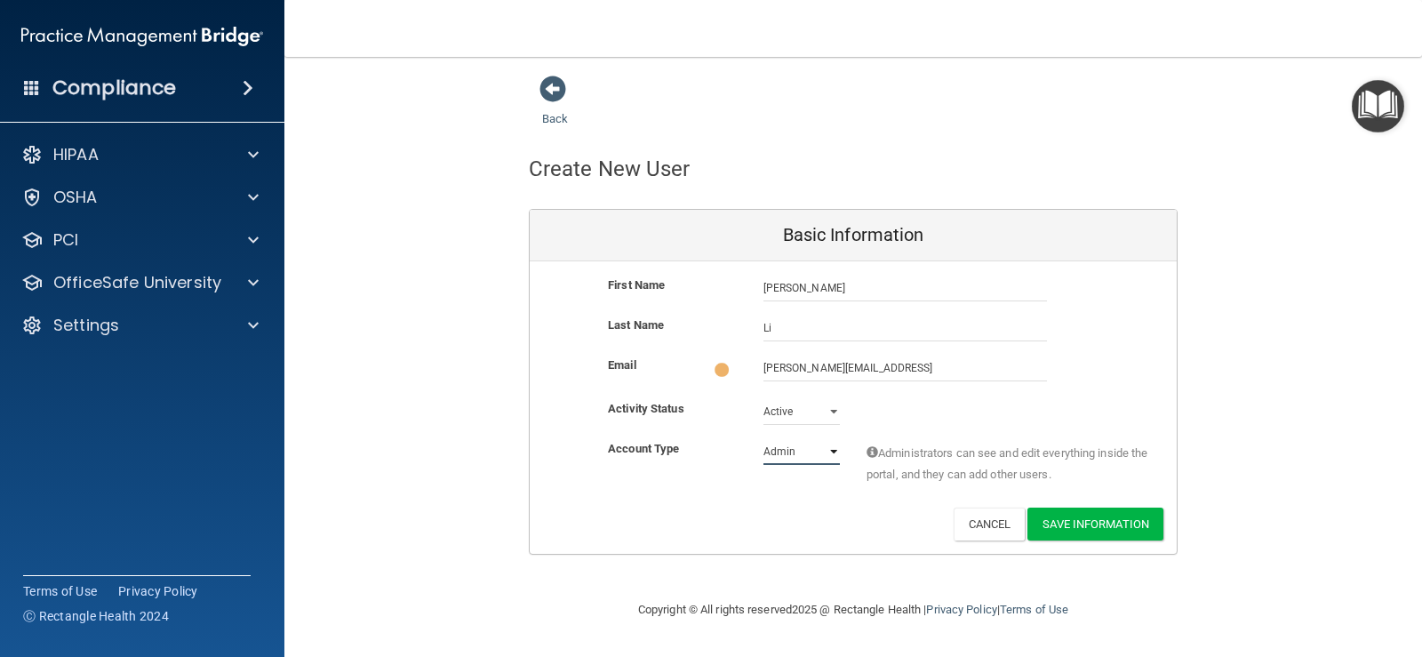
drag, startPoint x: 786, startPoint y: 451, endPoint x: 789, endPoint y: 463, distance: 12.9
click at [786, 451] on select "Admin Member" at bounding box center [801, 451] width 76 height 27
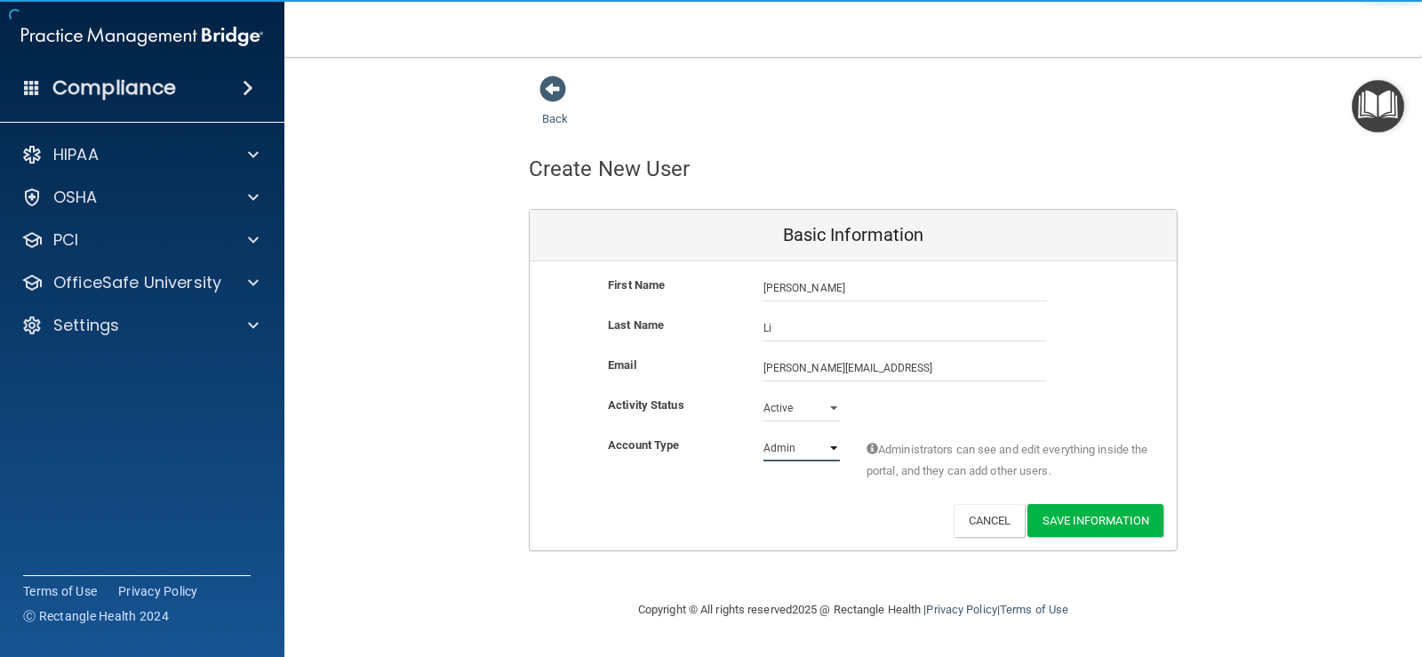
select select "practice_member"
click at [763, 435] on select "Admin Member" at bounding box center [801, 448] width 76 height 27
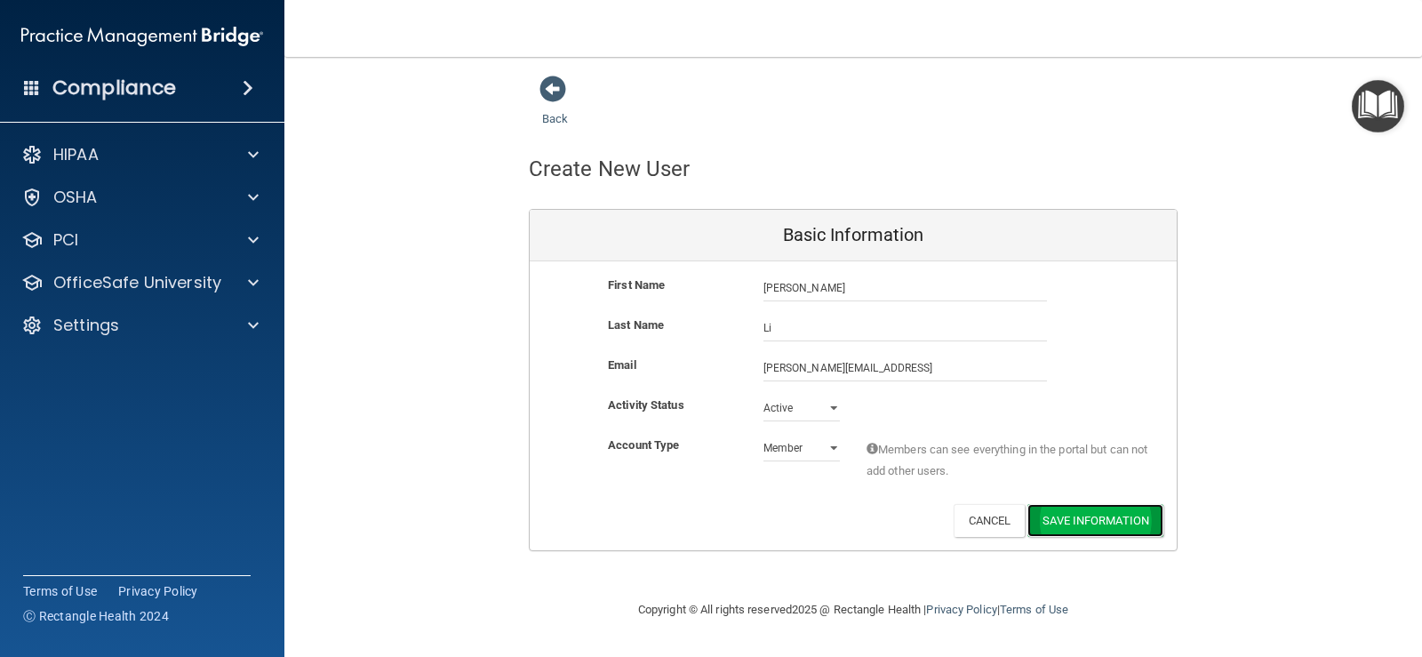
click at [1092, 520] on button "Save Information" at bounding box center [1095, 520] width 136 height 33
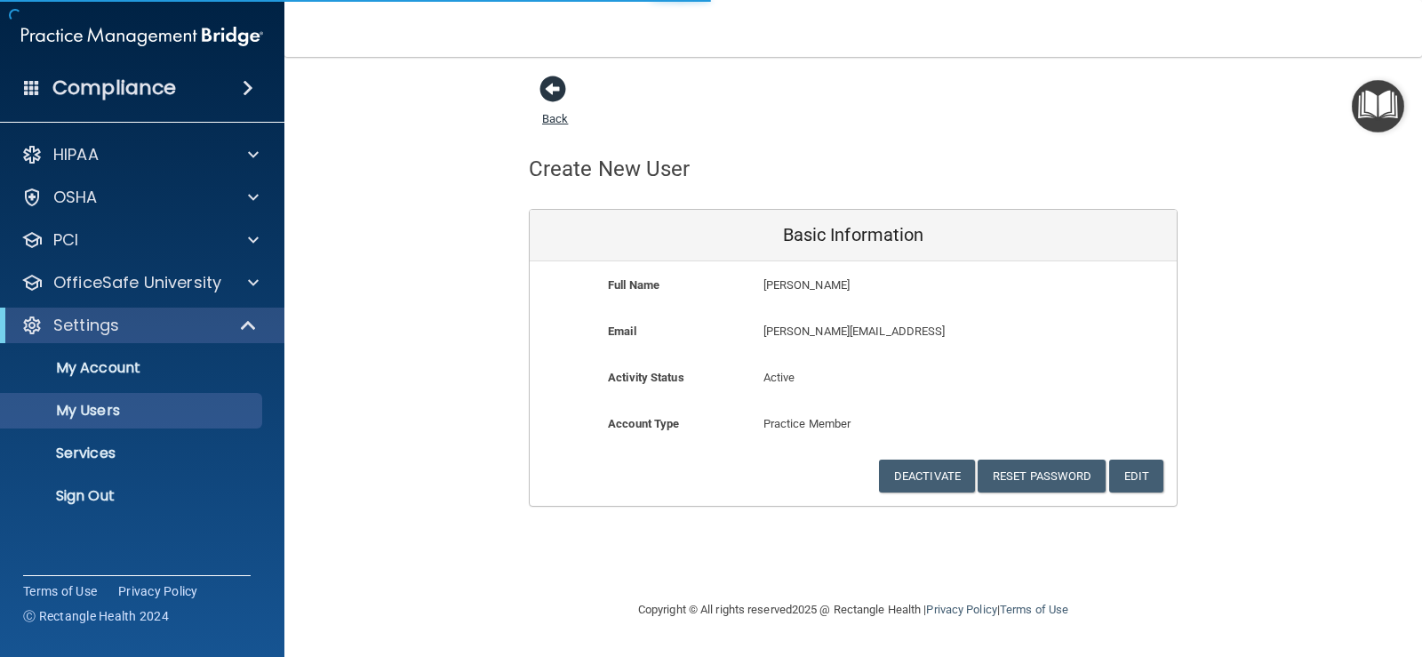
click at [553, 90] on span at bounding box center [552, 89] width 27 height 27
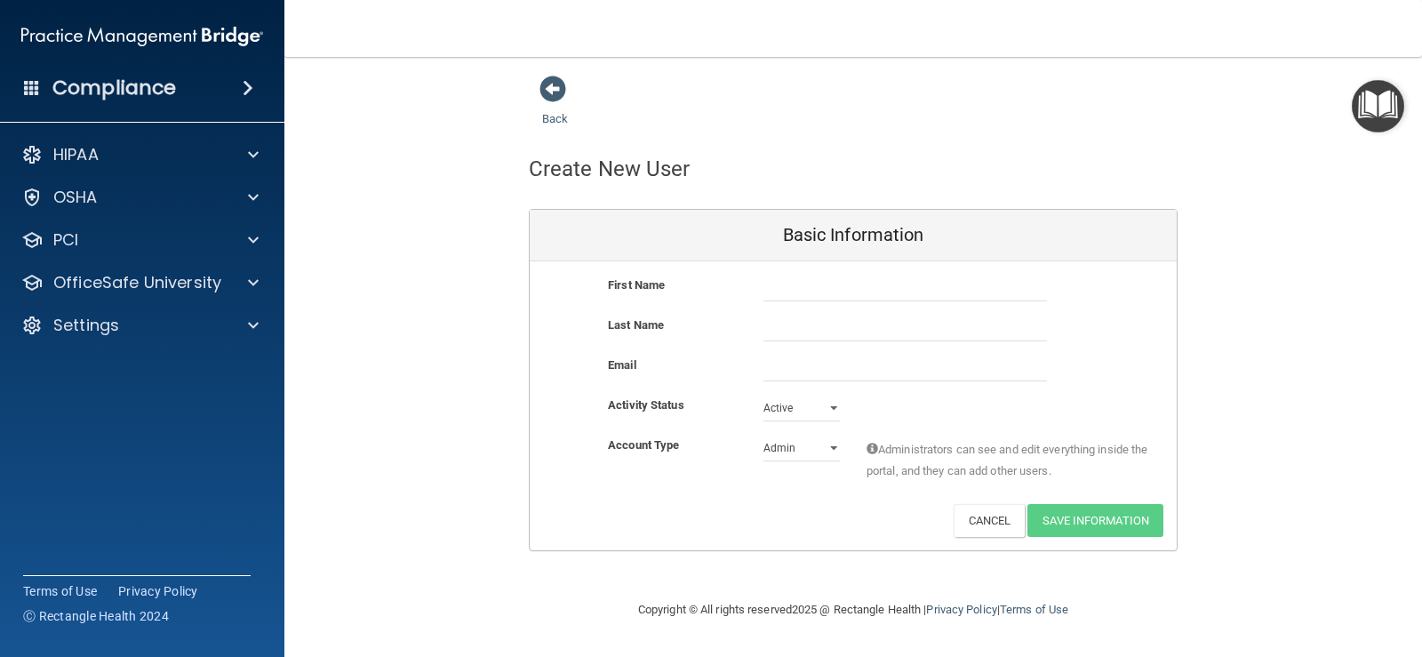
click at [572, 114] on div "Back" at bounding box center [583, 102] width 108 height 55
click at [568, 113] on div "Back" at bounding box center [583, 102] width 108 height 55
click at [553, 100] on span at bounding box center [552, 89] width 27 height 27
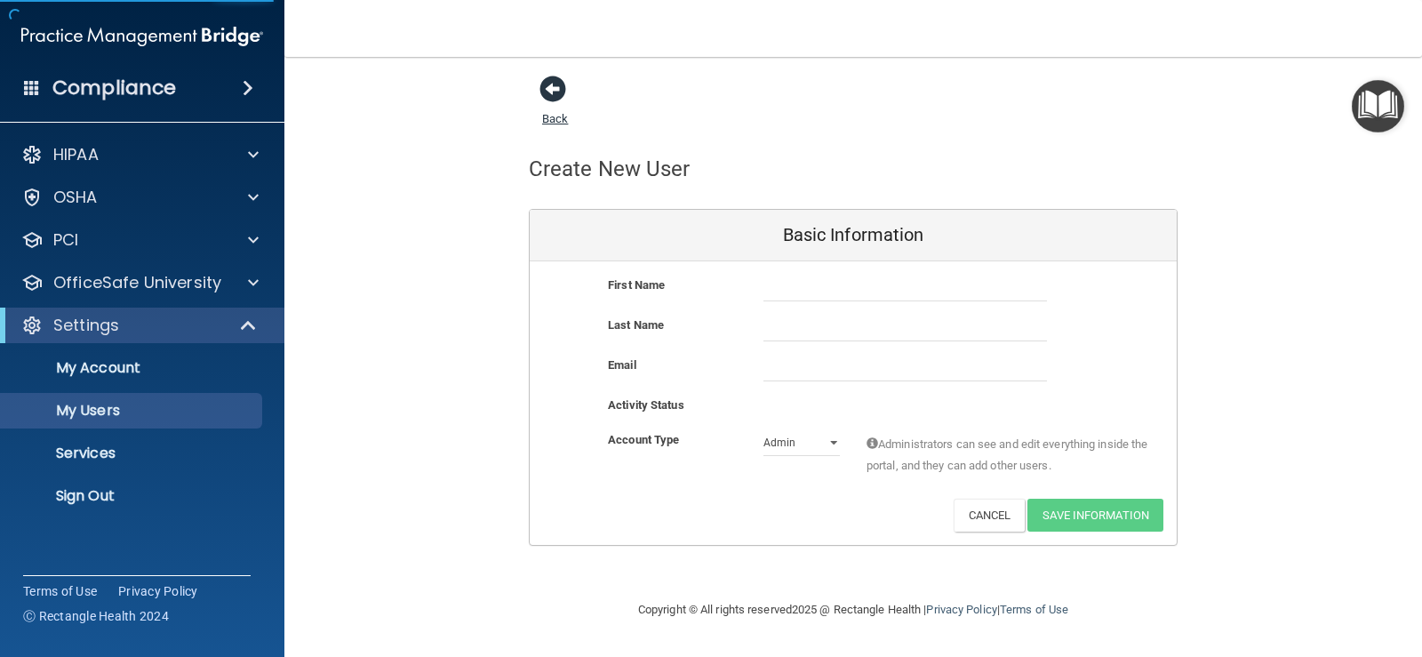
click at [550, 112] on link "Back" at bounding box center [555, 108] width 26 height 35
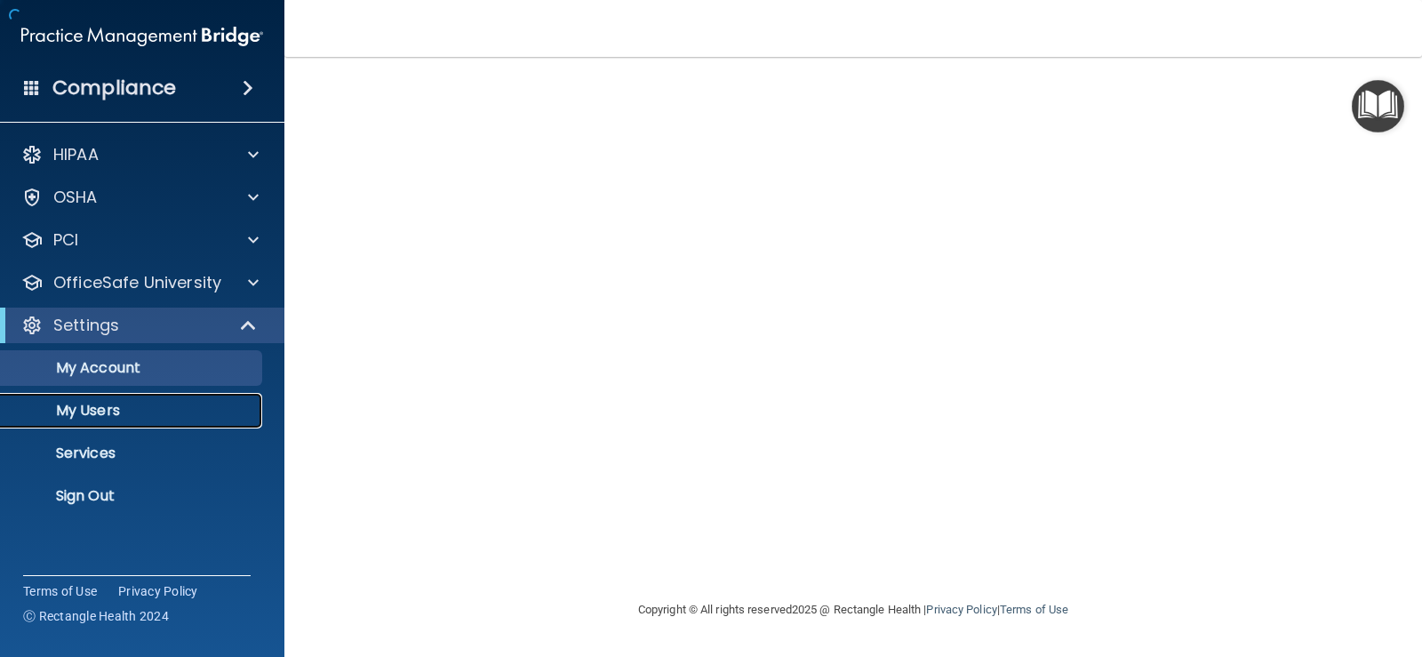
click at [139, 399] on link "My Users" at bounding box center [122, 411] width 280 height 36
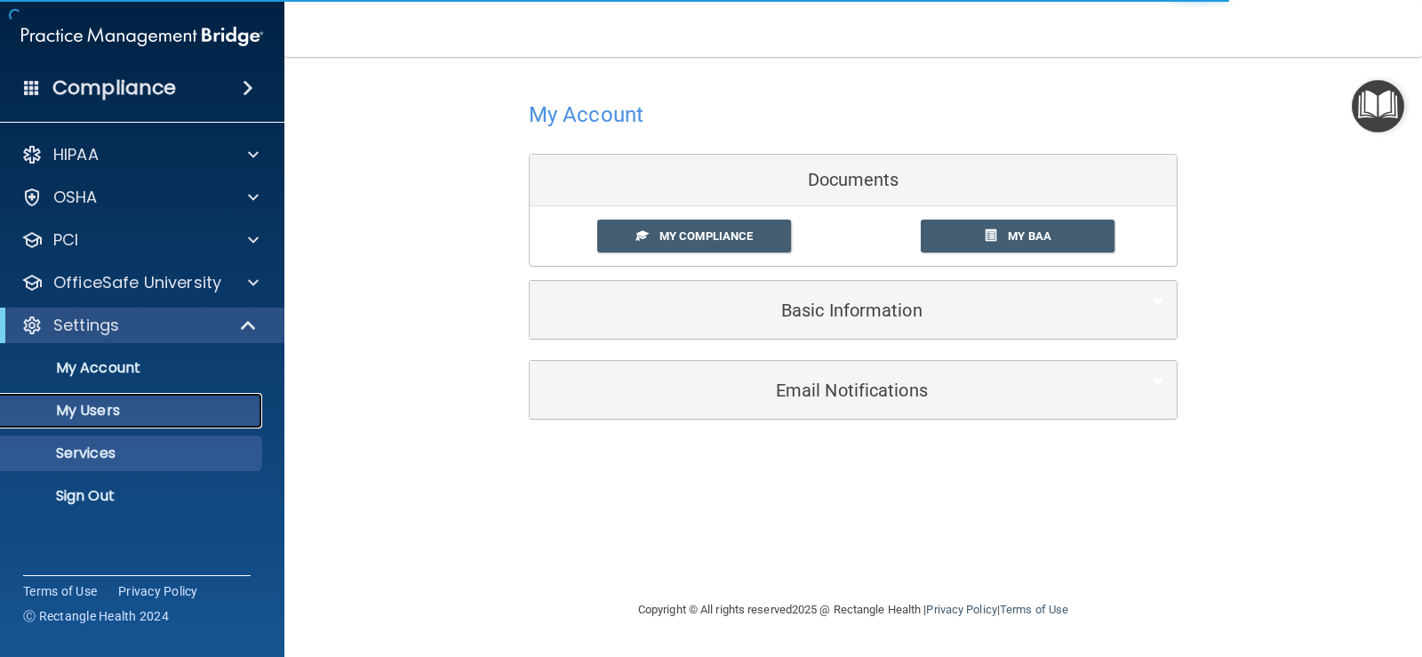
select select "20"
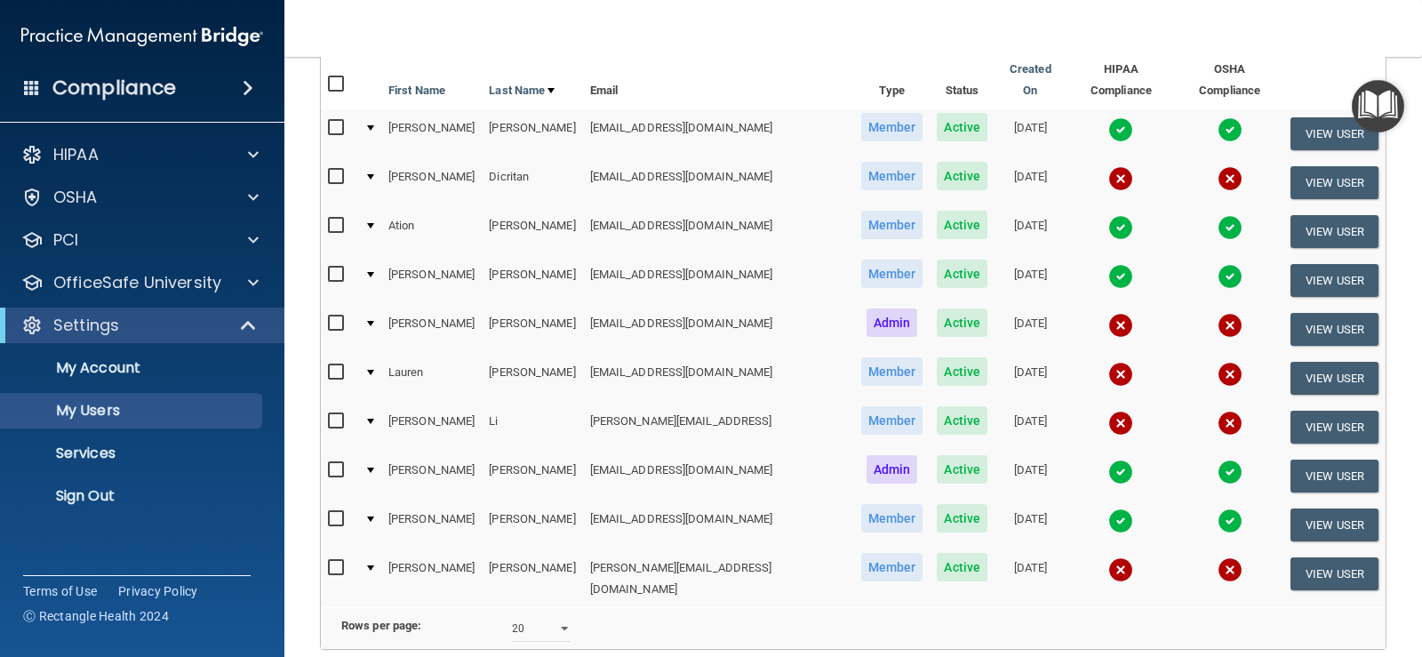
click at [338, 414] on input "checkbox" at bounding box center [338, 421] width 20 height 14
checkbox input "true"
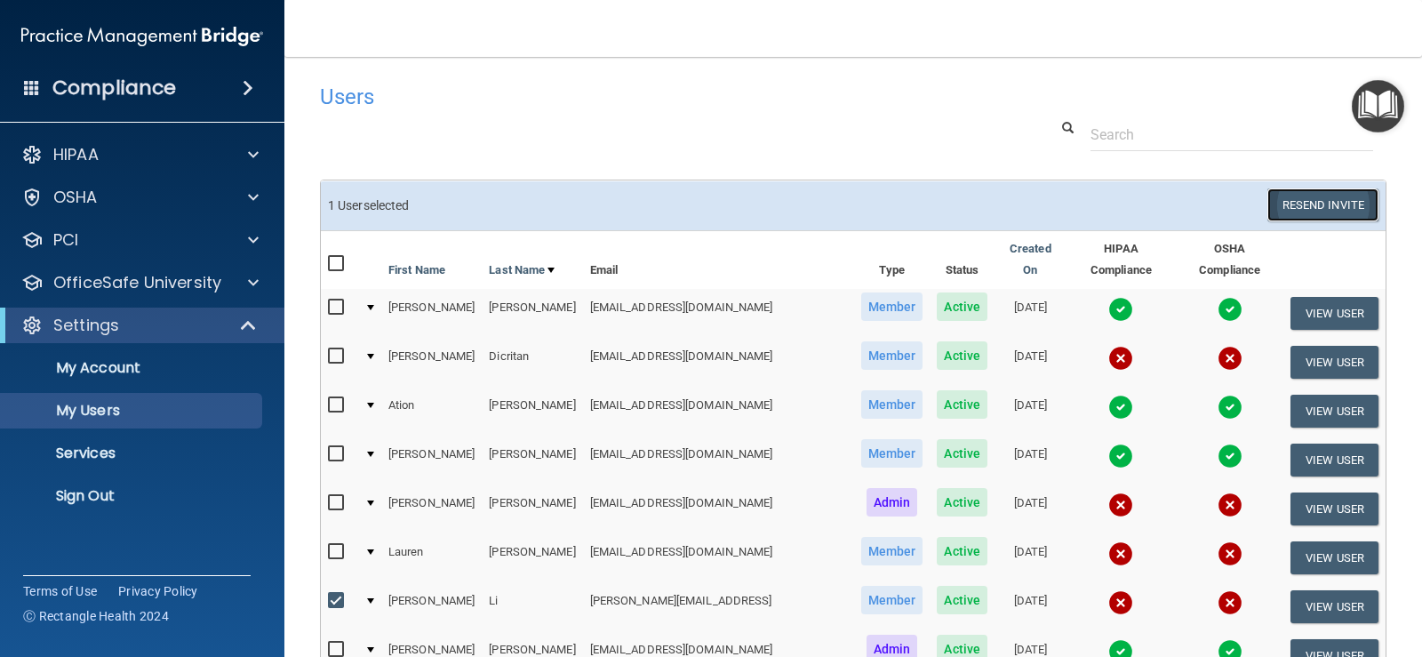
click at [1276, 199] on button "Resend Invite" at bounding box center [1322, 204] width 111 height 33
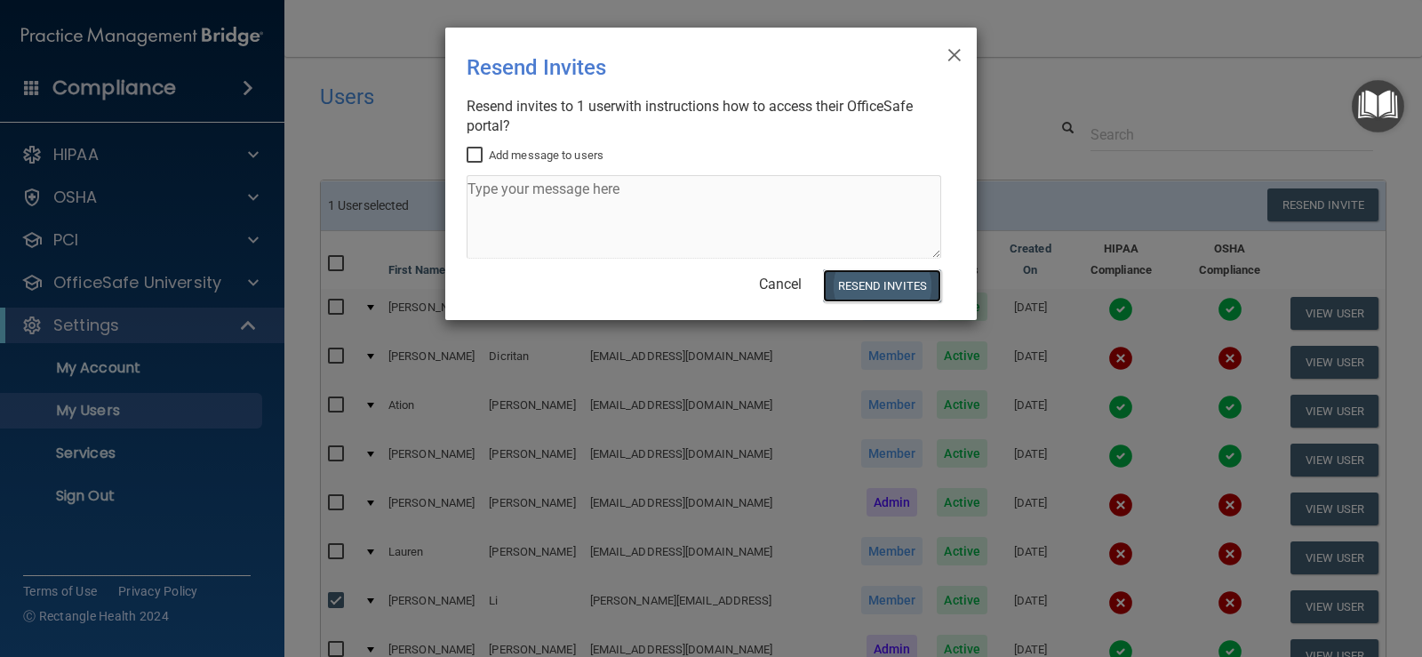
click at [881, 294] on button "Resend Invites" at bounding box center [882, 285] width 118 height 33
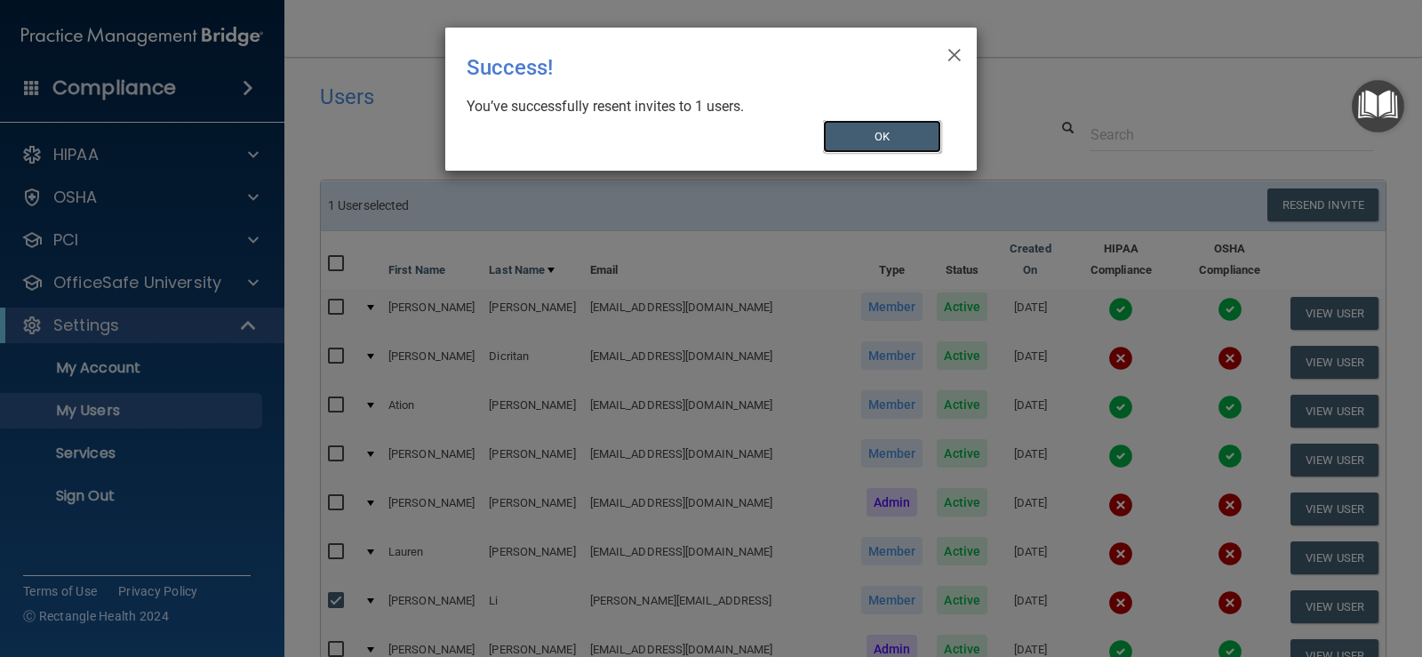
drag, startPoint x: 910, startPoint y: 128, endPoint x: 892, endPoint y: 4, distance: 124.8
click at [908, 128] on button "OK" at bounding box center [882, 136] width 119 height 33
